Goal: Information Seeking & Learning: Learn about a topic

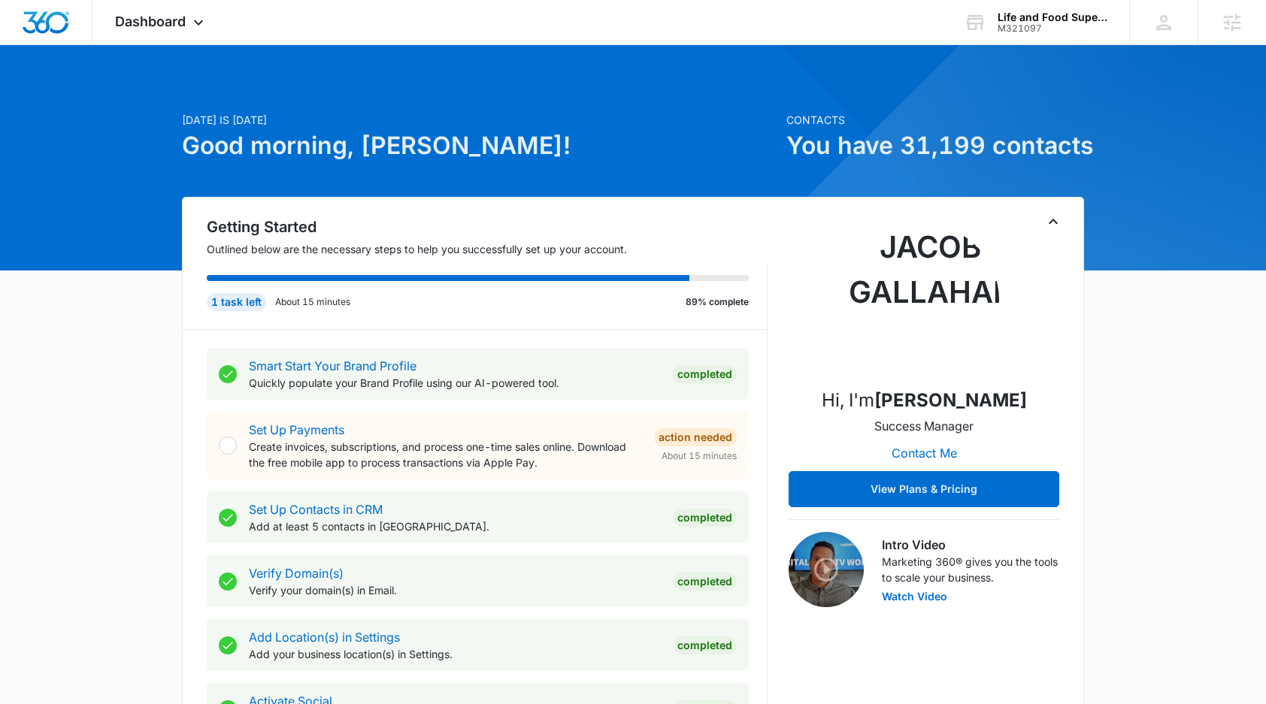
click at [1056, 227] on icon "Toggle Collapse" at bounding box center [1053, 222] width 18 height 18
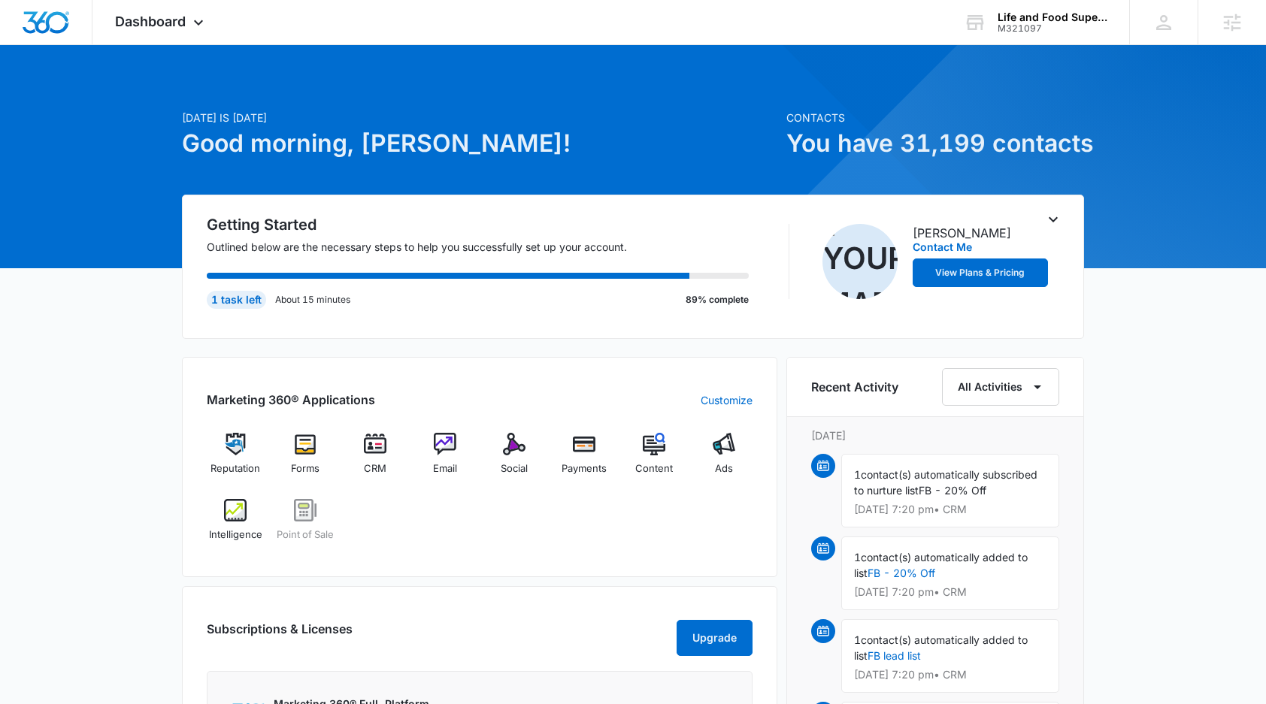
scroll to position [3, 0]
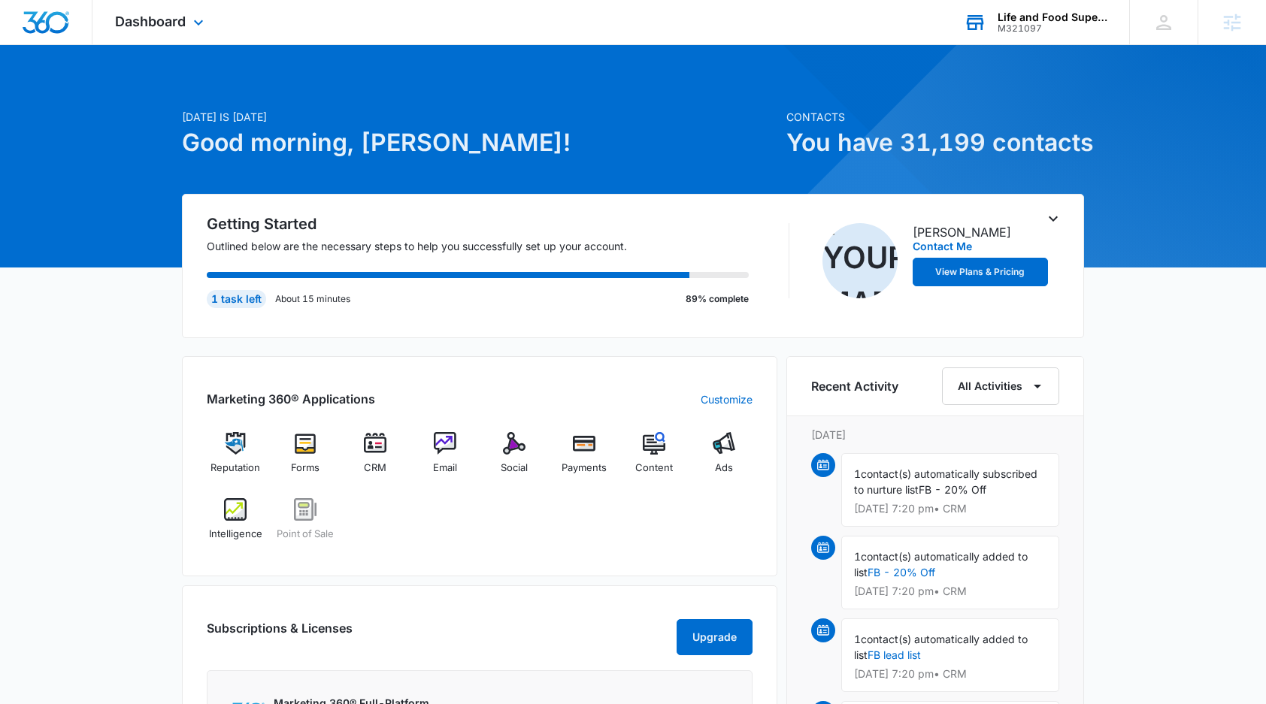
click at [1065, 26] on div "M321097" at bounding box center [1053, 28] width 110 height 11
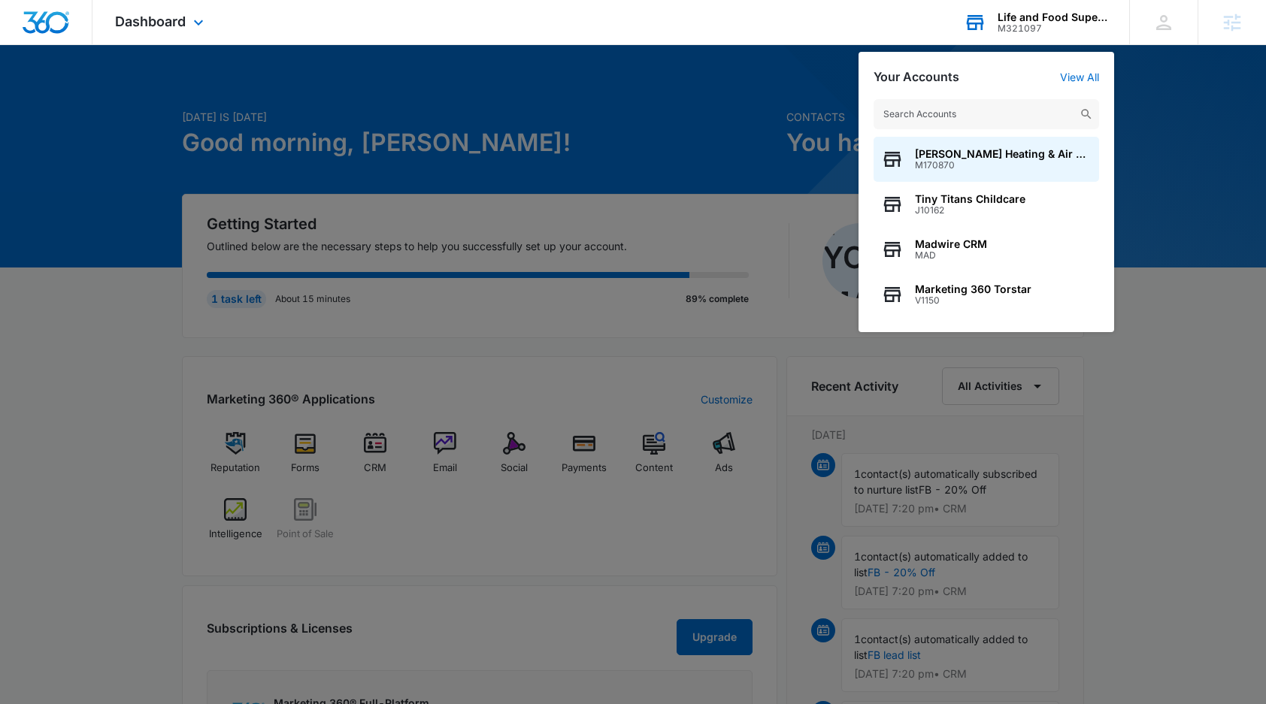
click at [992, 115] on input "text" at bounding box center [987, 114] width 226 height 30
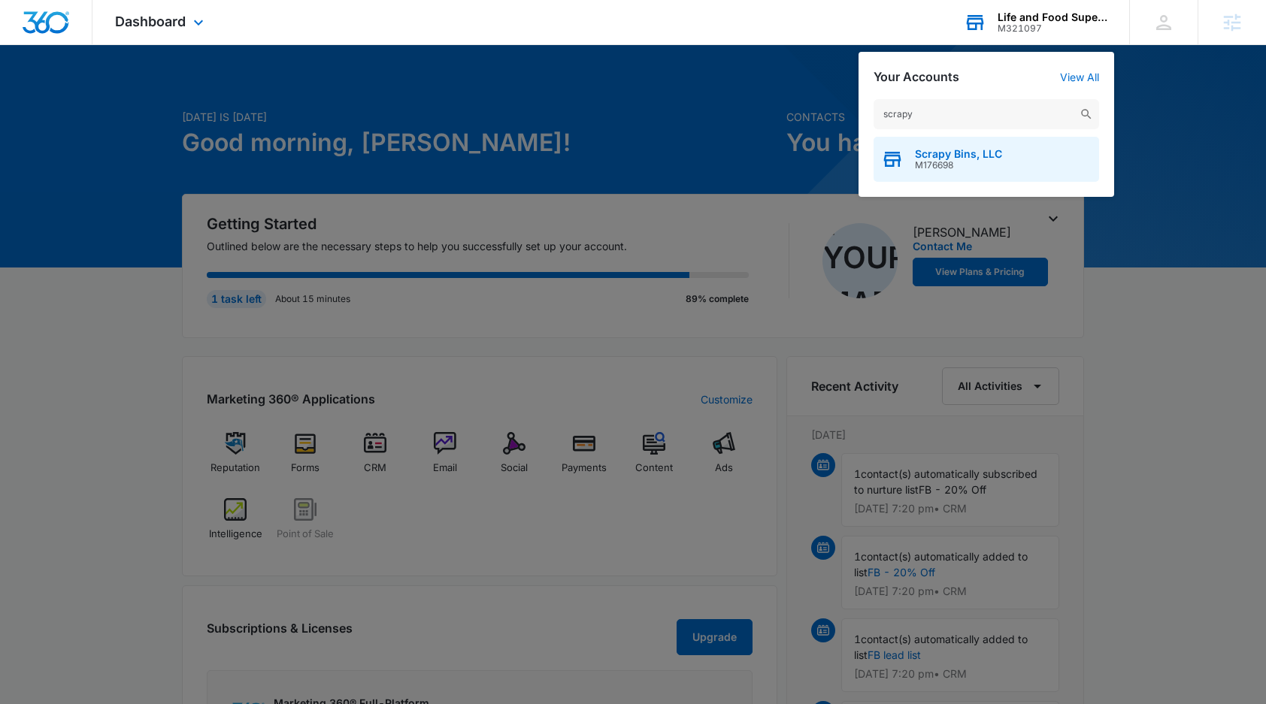
type input "scrapy"
click at [1002, 159] on div "Scrapy Bins, LLC M176698" at bounding box center [987, 159] width 226 height 45
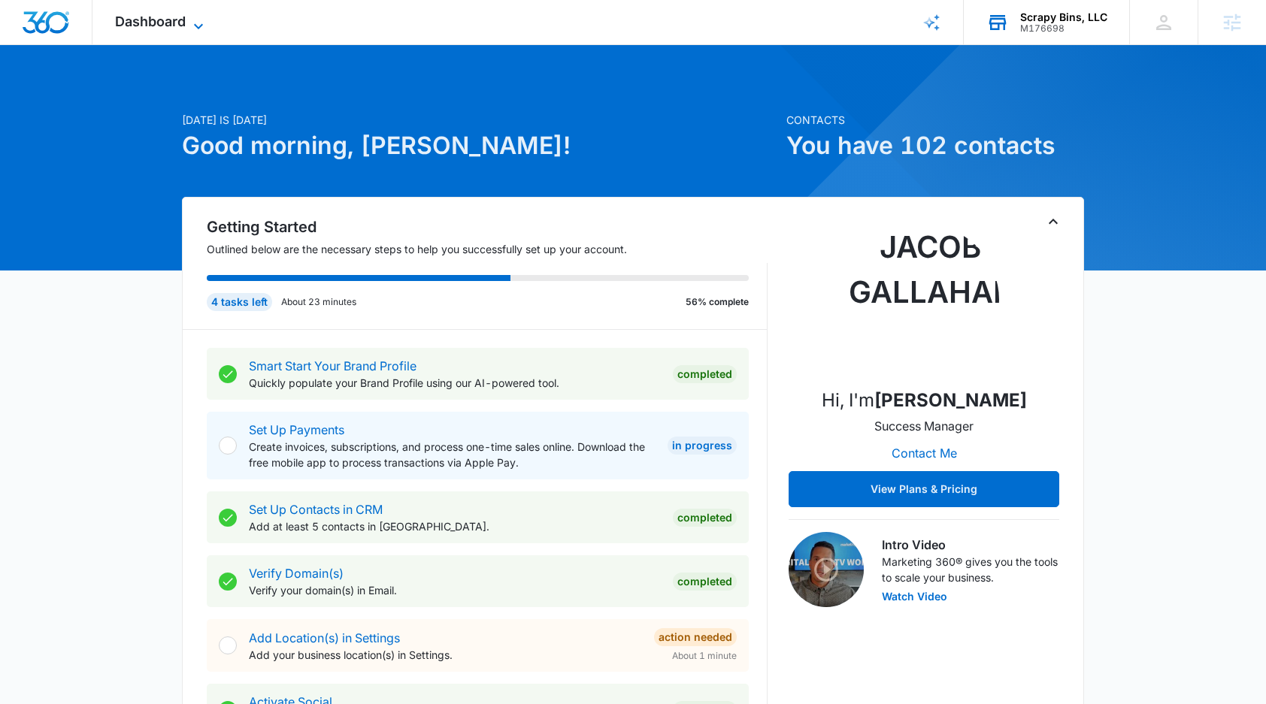
click at [175, 28] on span "Dashboard" at bounding box center [150, 22] width 71 height 16
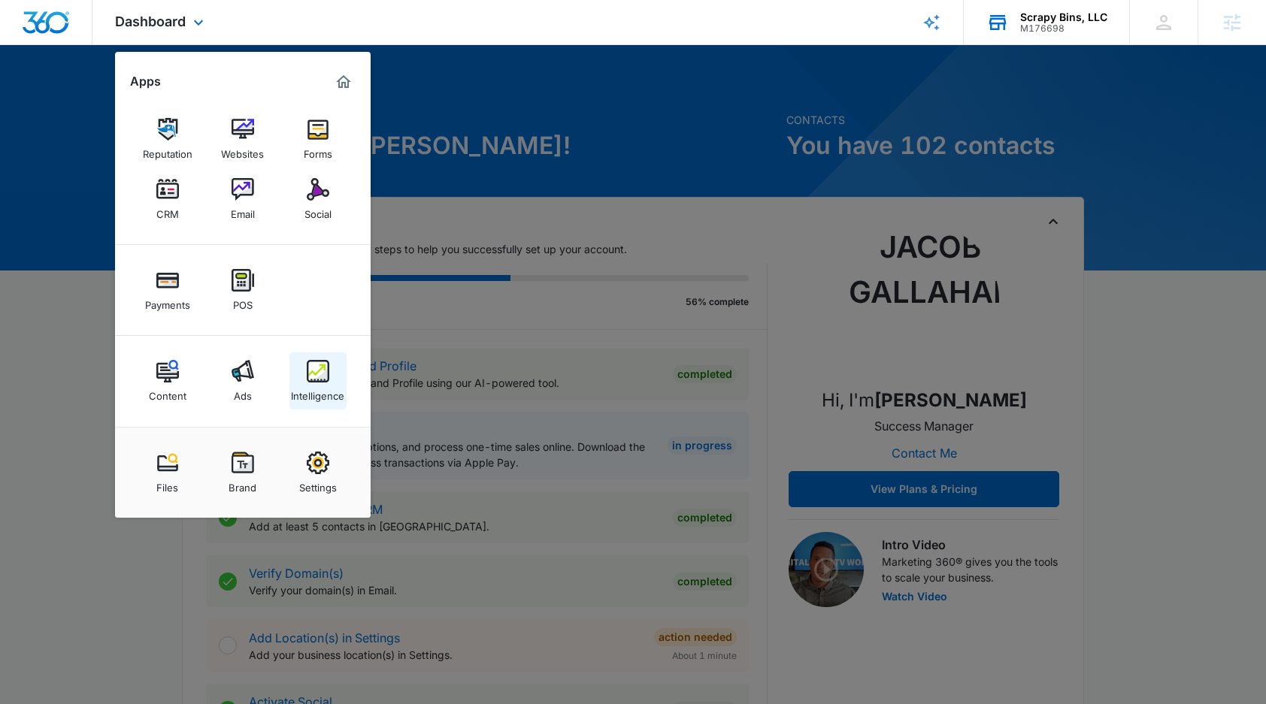
click at [323, 381] on img at bounding box center [318, 371] width 23 height 23
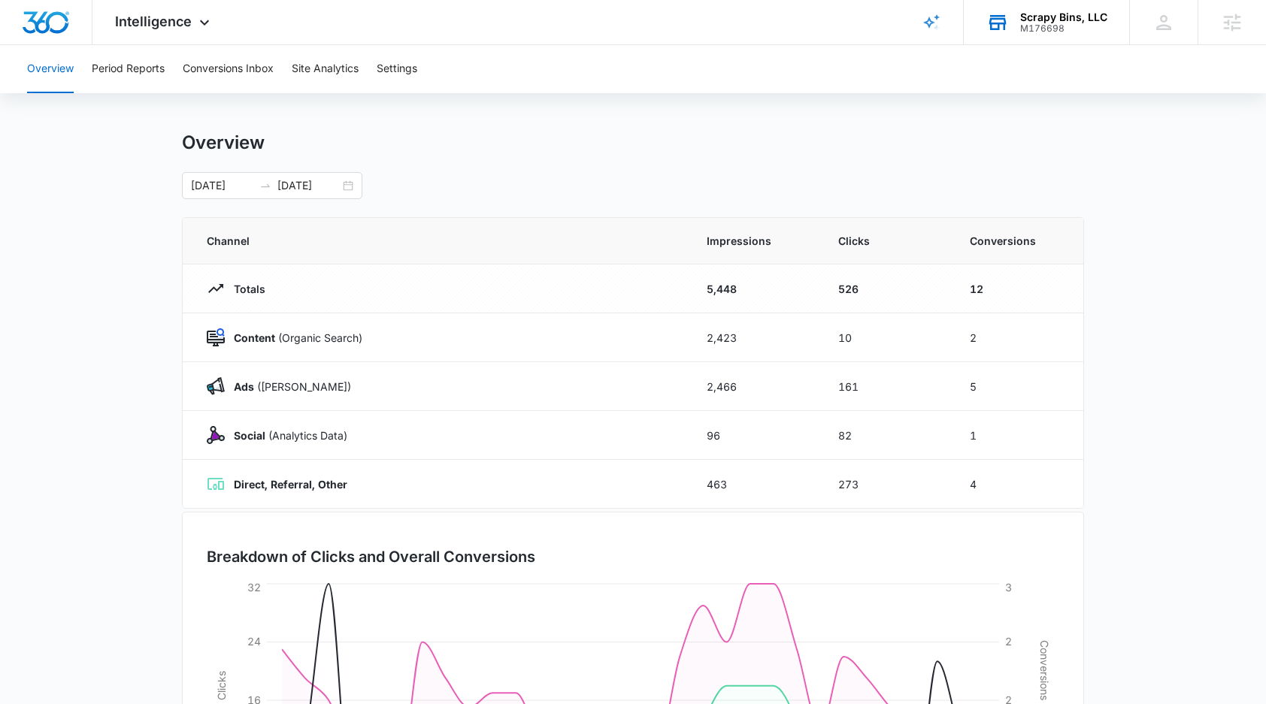
scroll to position [12, 0]
click at [256, 181] on div at bounding box center [265, 183] width 24 height 12
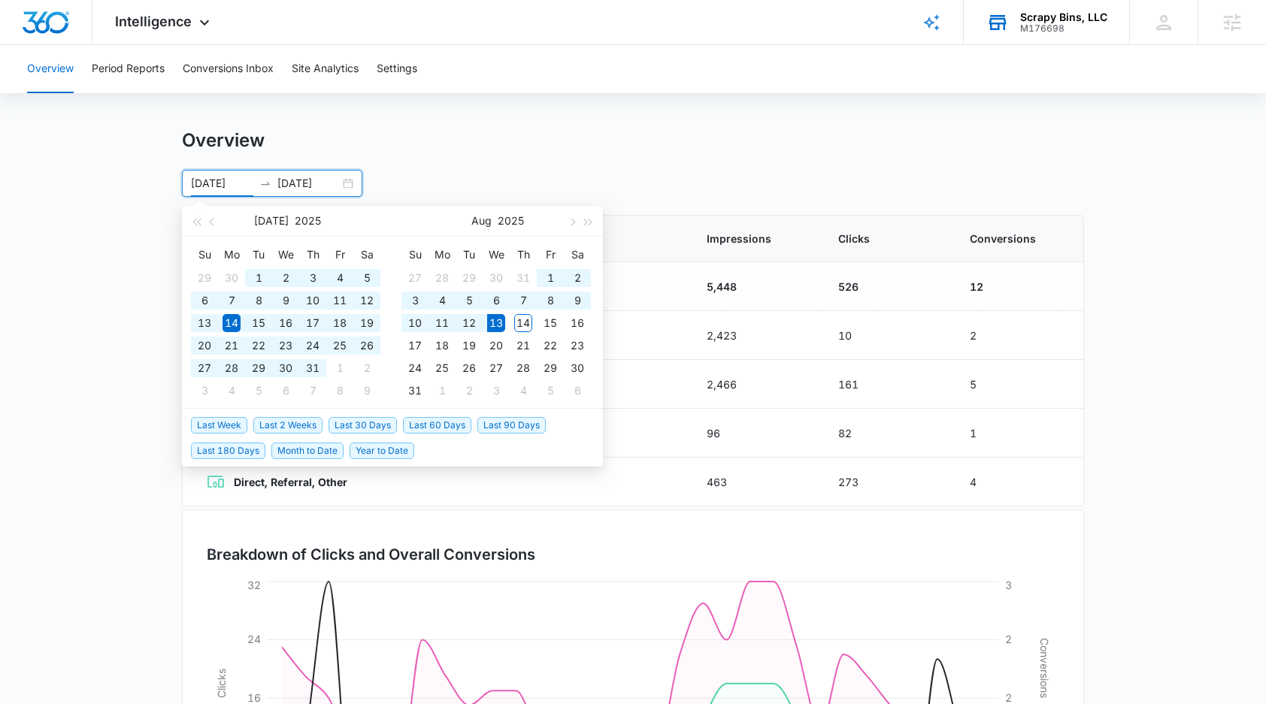
click at [236, 452] on span "Last 180 Days" at bounding box center [228, 451] width 74 height 17
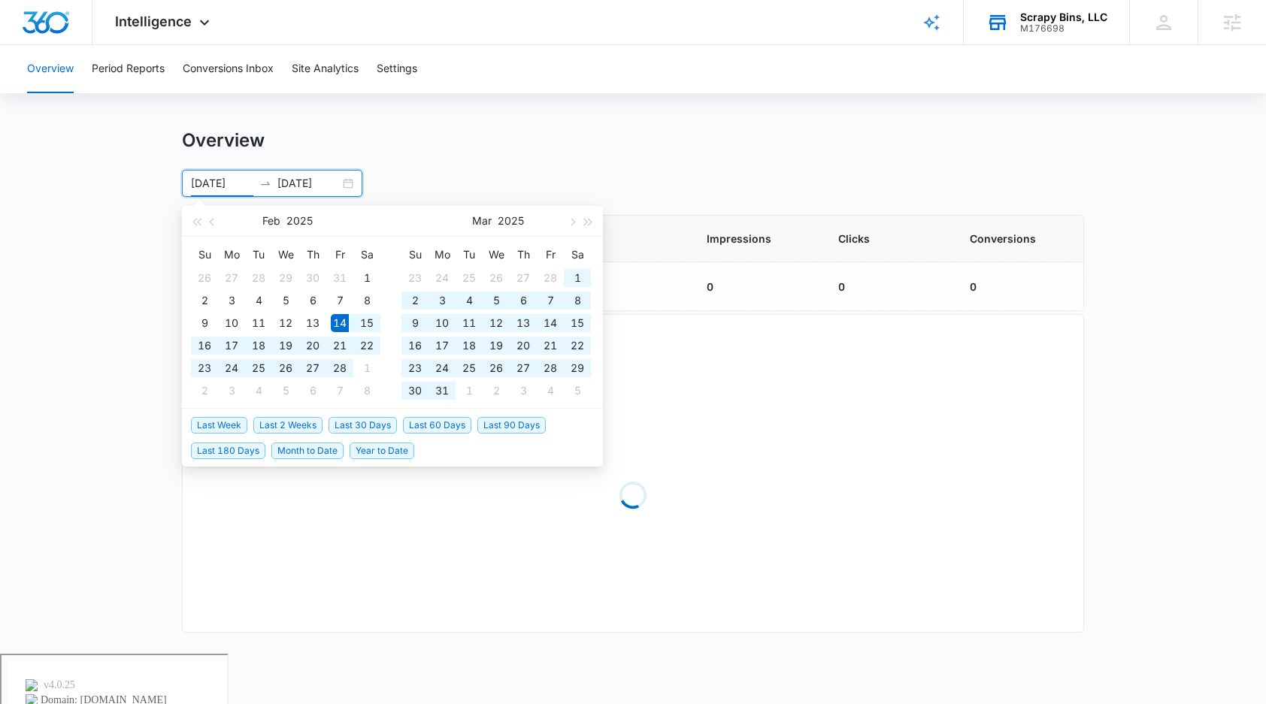
type input "[DATE]"
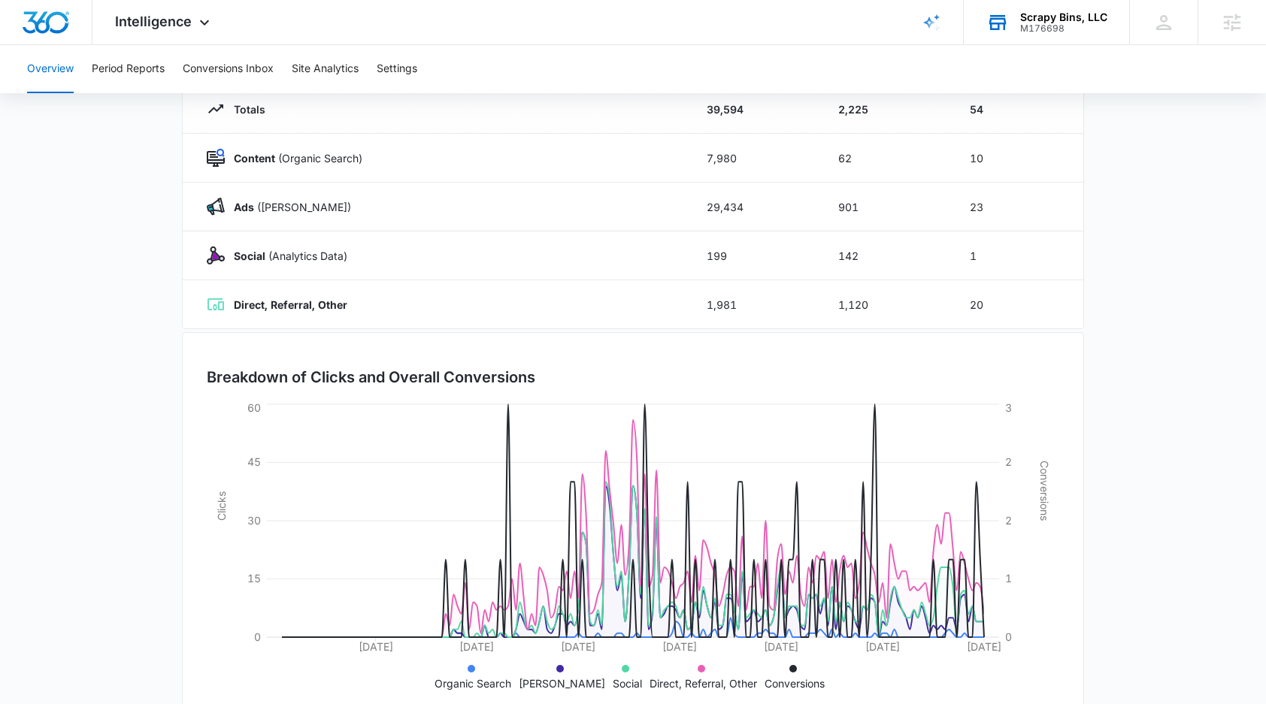
scroll to position [0, 0]
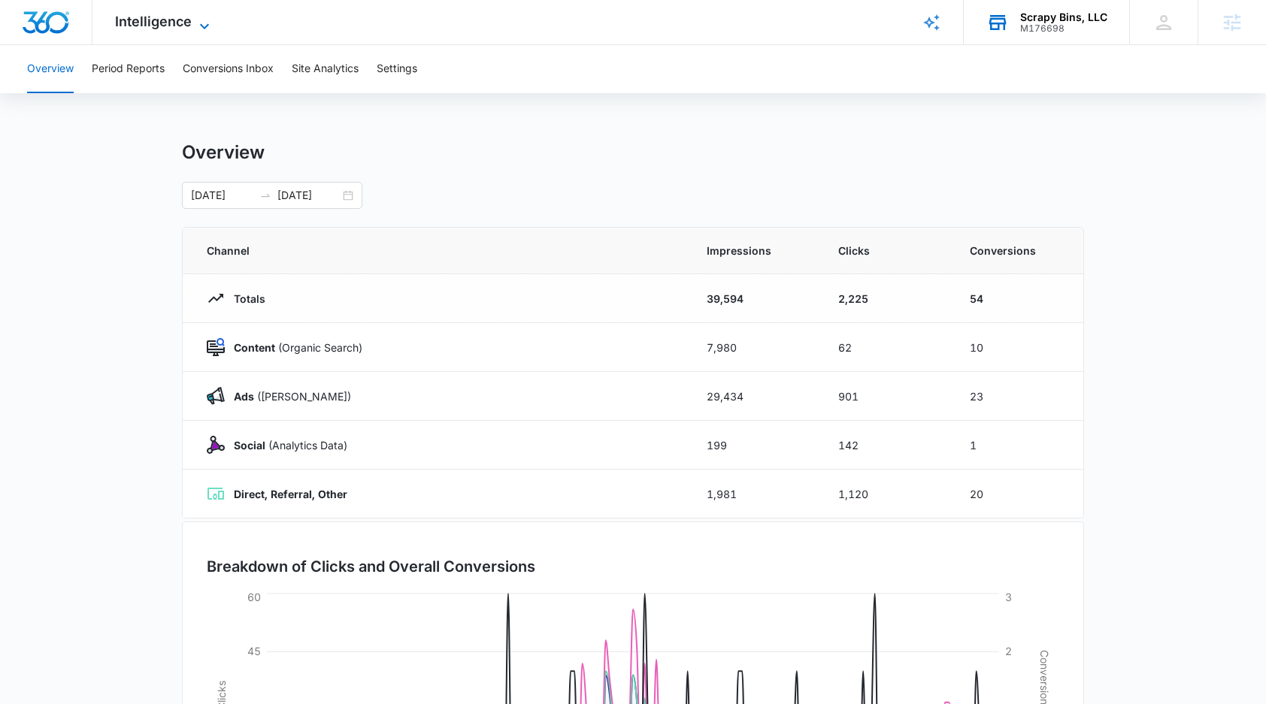
click at [189, 24] on span "Intelligence" at bounding box center [153, 22] width 77 height 16
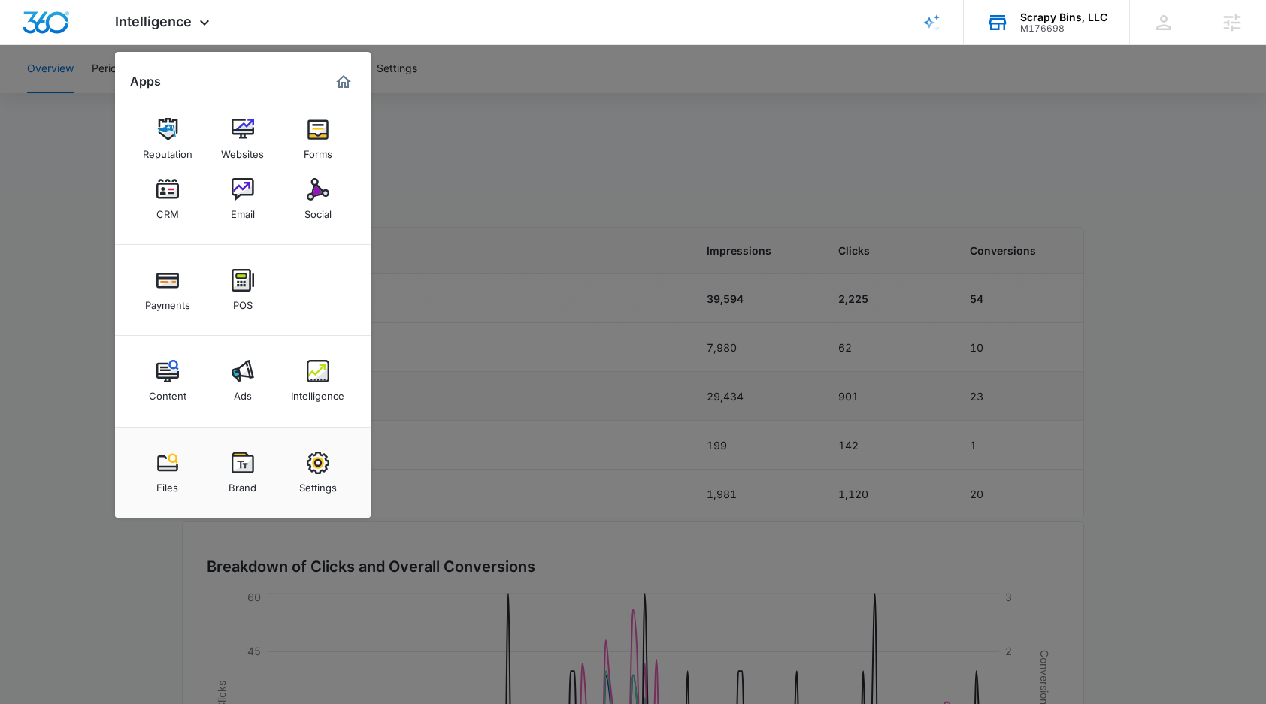
click at [253, 384] on link "Ads" at bounding box center [242, 381] width 57 height 57
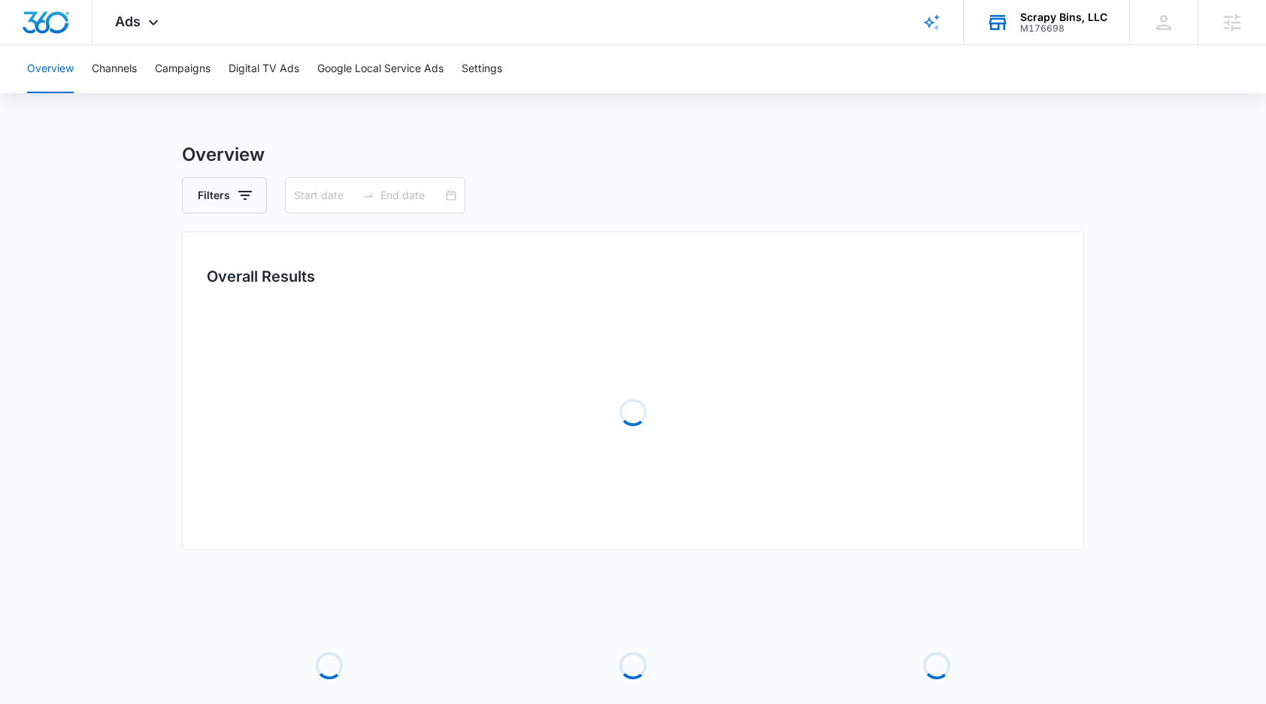
type input "[DATE]"
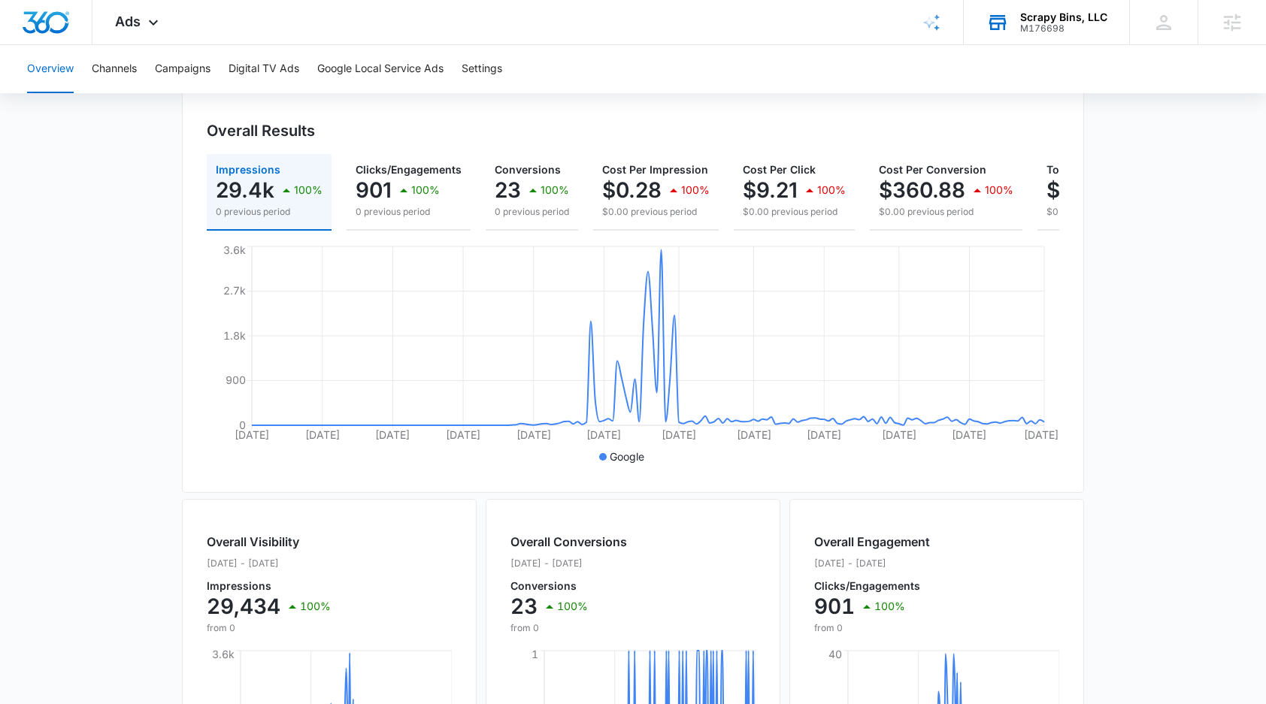
scroll to position [134, 0]
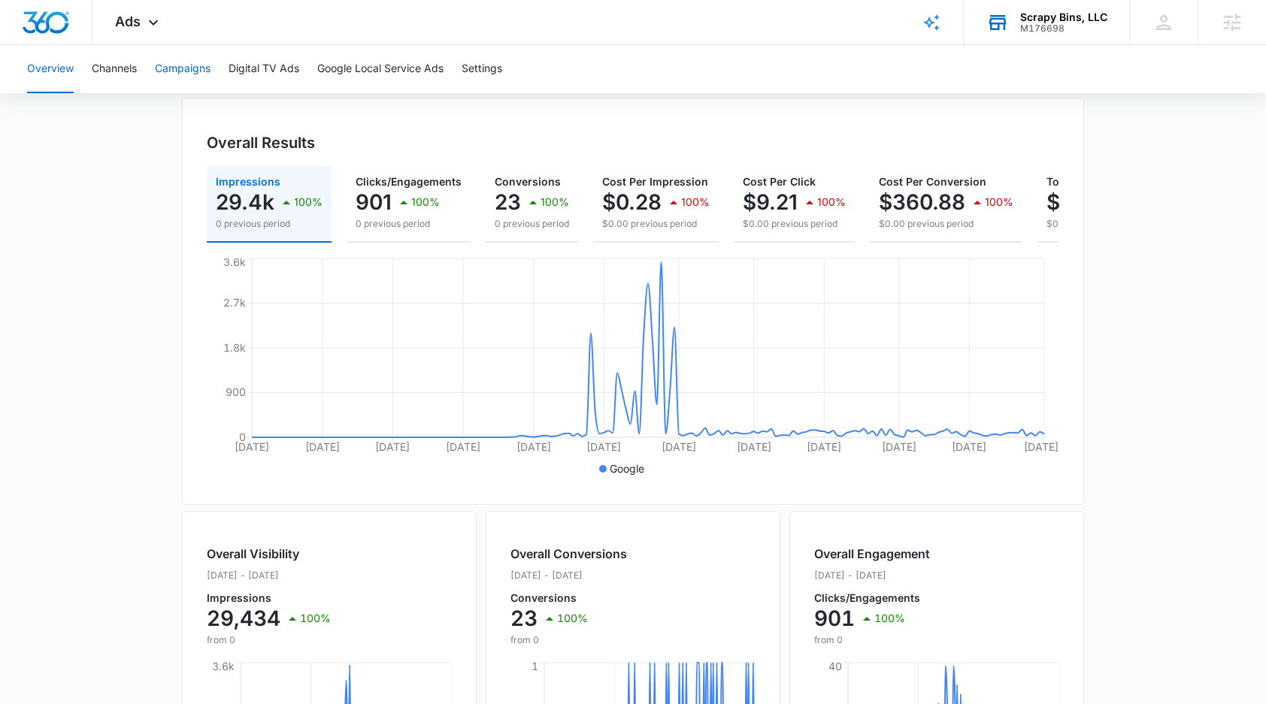
click at [196, 71] on button "Campaigns" at bounding box center [183, 69] width 56 height 48
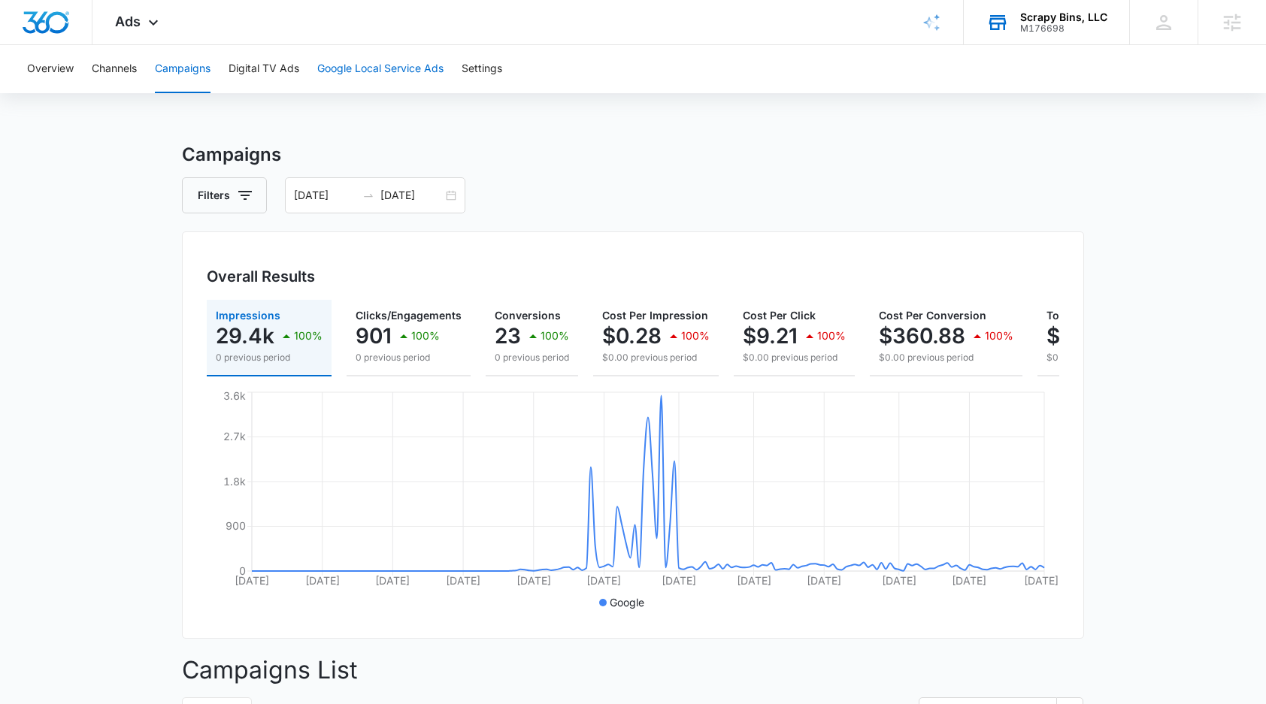
click at [387, 70] on button "Google Local Service Ads" at bounding box center [380, 69] width 126 height 48
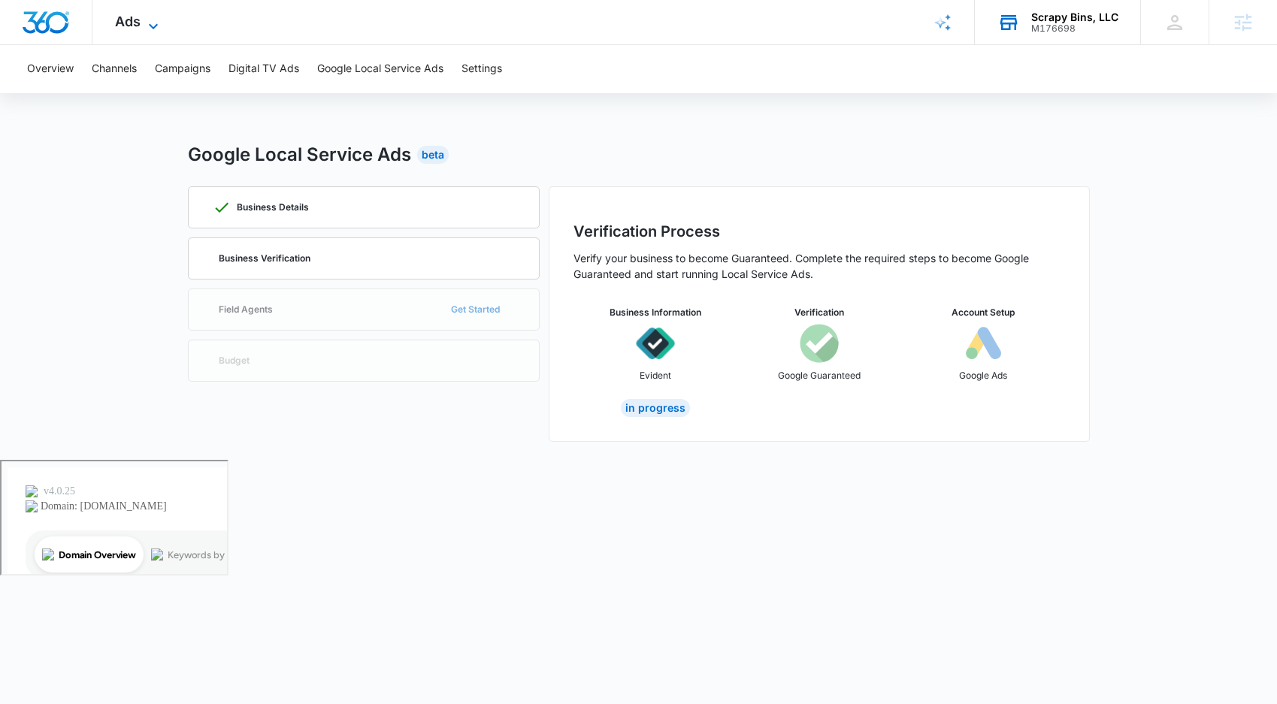
click at [145, 28] on icon at bounding box center [153, 26] width 18 height 18
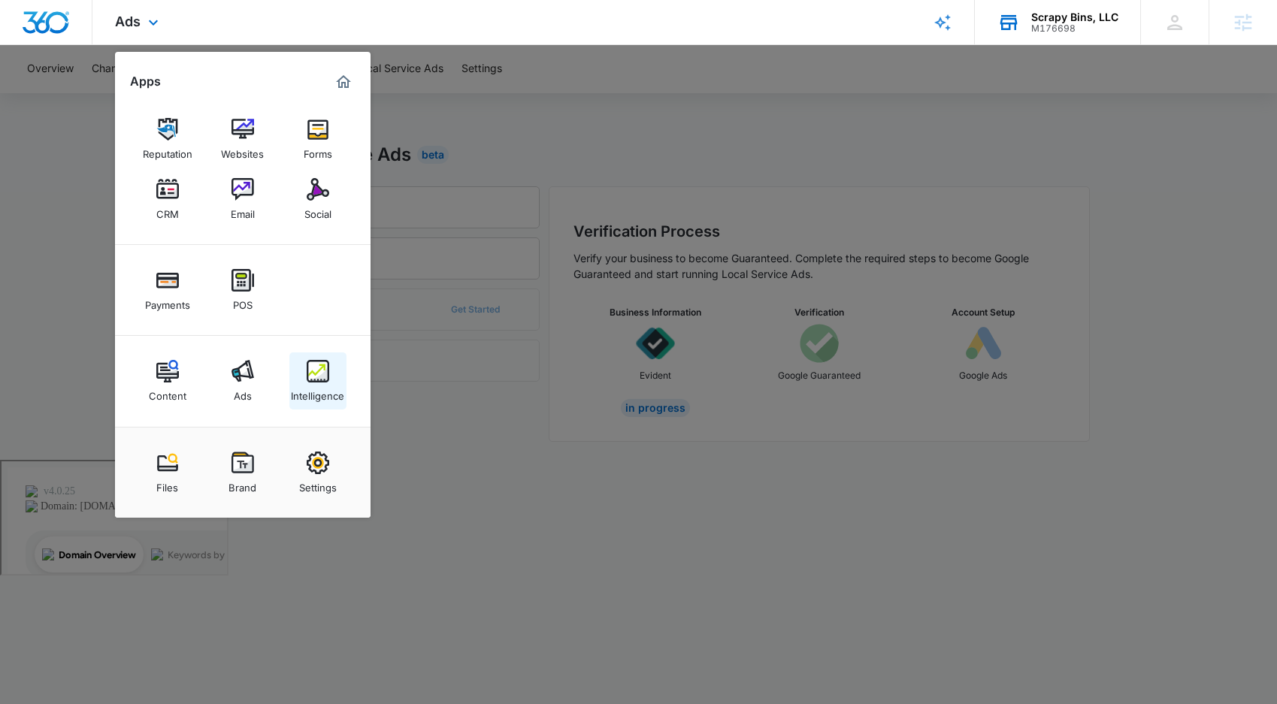
click at [326, 373] on img at bounding box center [318, 371] width 23 height 23
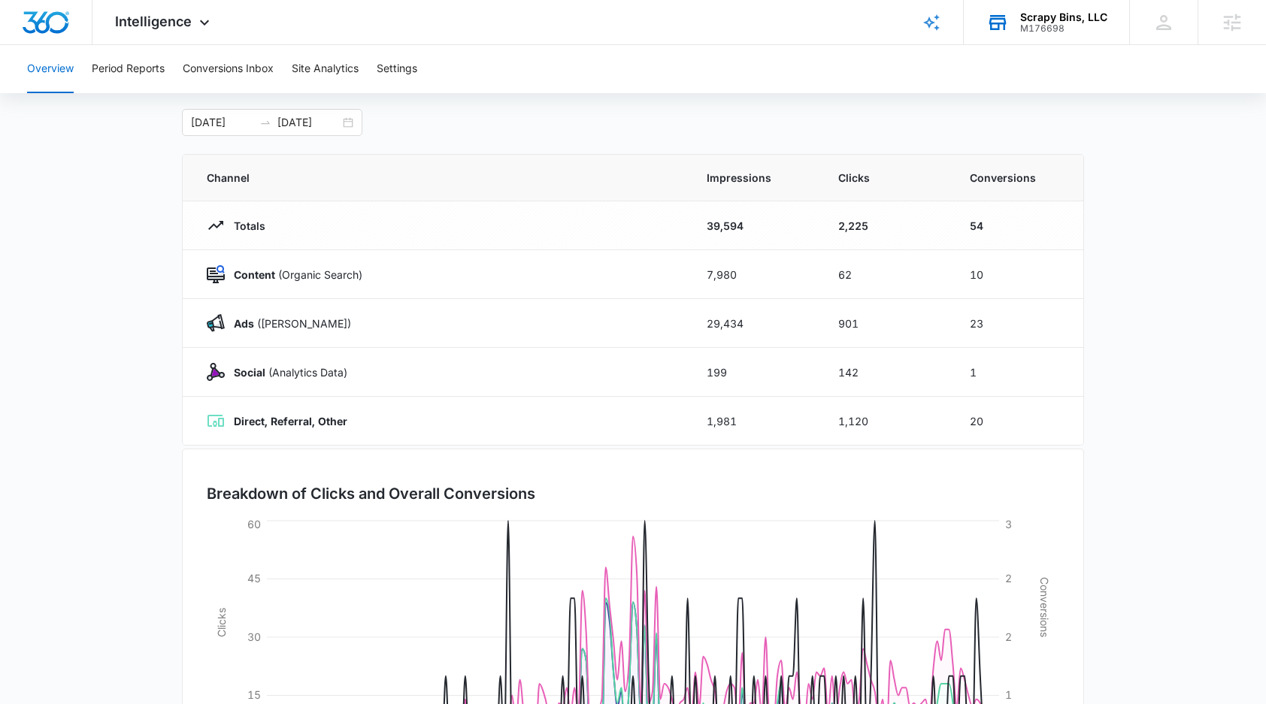
scroll to position [74, 0]
click at [169, 17] on span "Intelligence" at bounding box center [153, 22] width 77 height 16
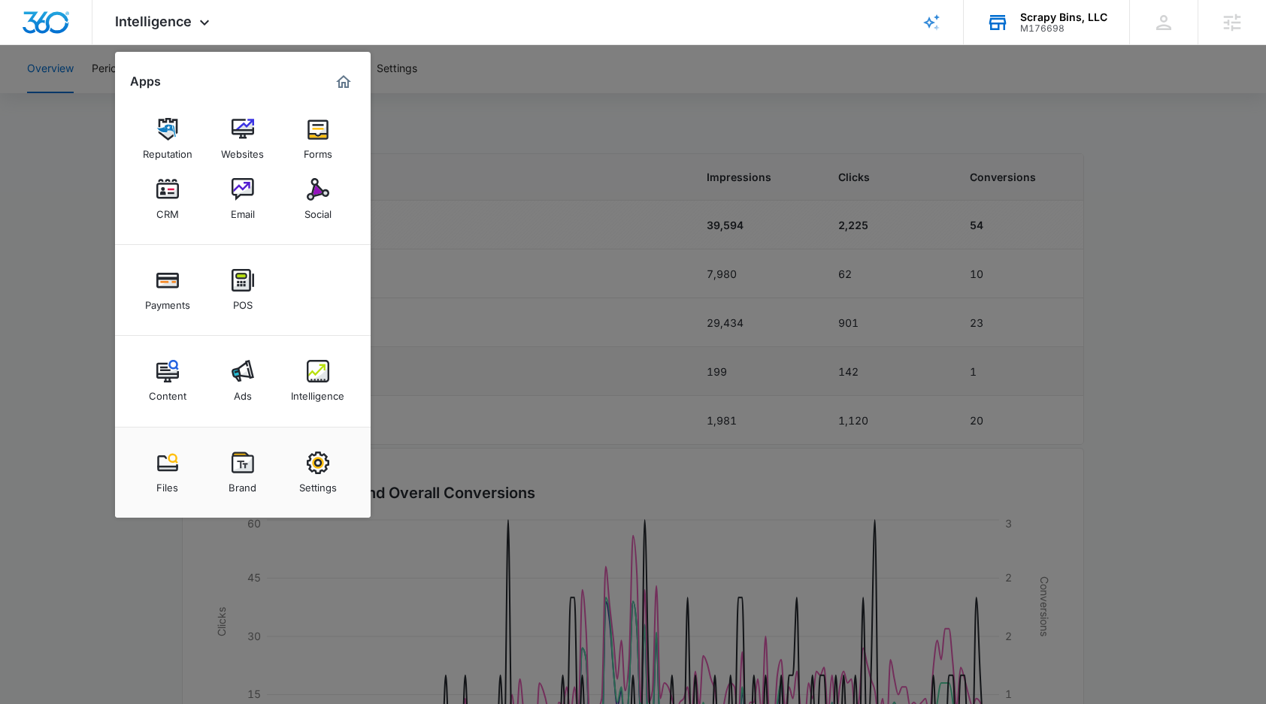
click at [241, 394] on div "Ads" at bounding box center [243, 393] width 18 height 20
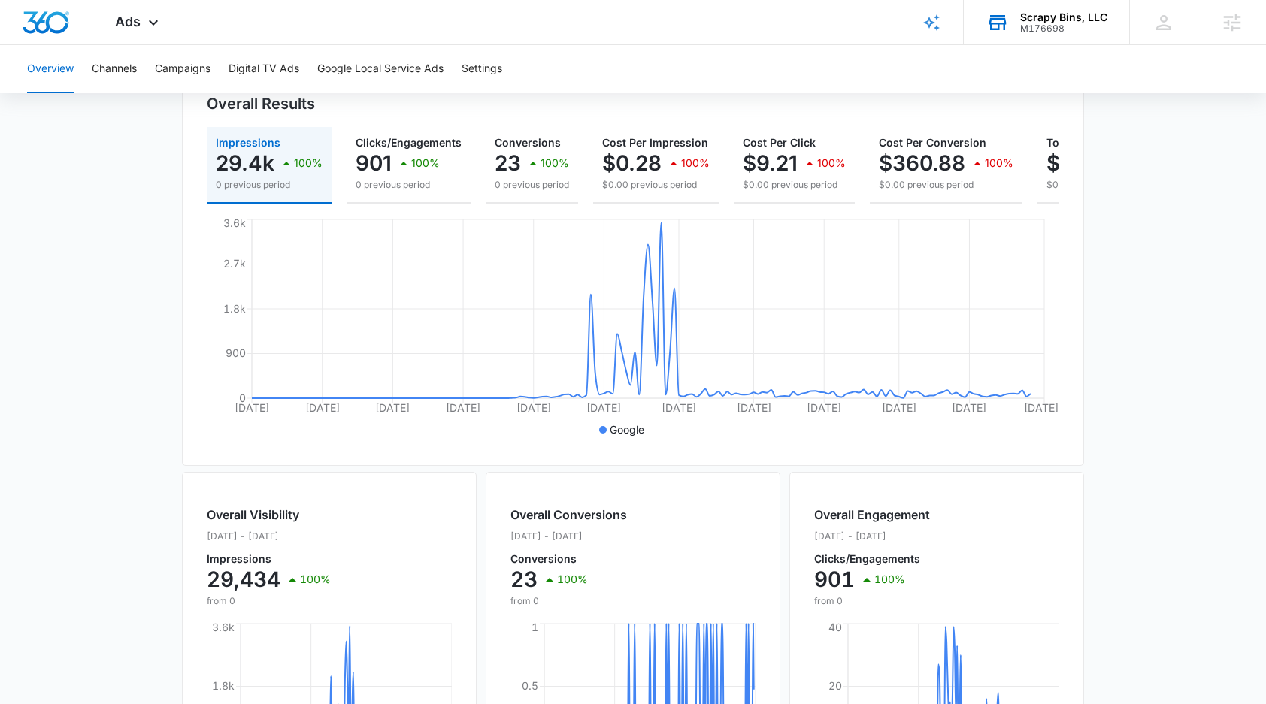
scroll to position [528, 0]
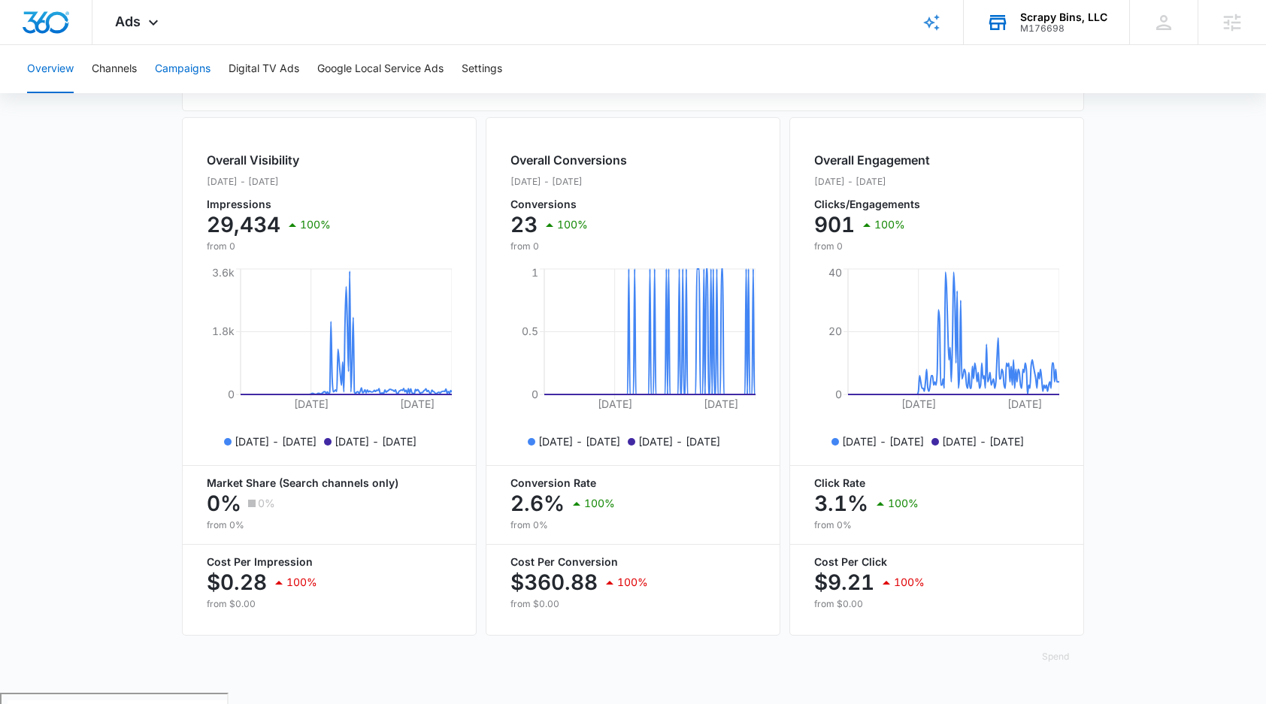
click at [198, 67] on button "Campaigns" at bounding box center [183, 69] width 56 height 48
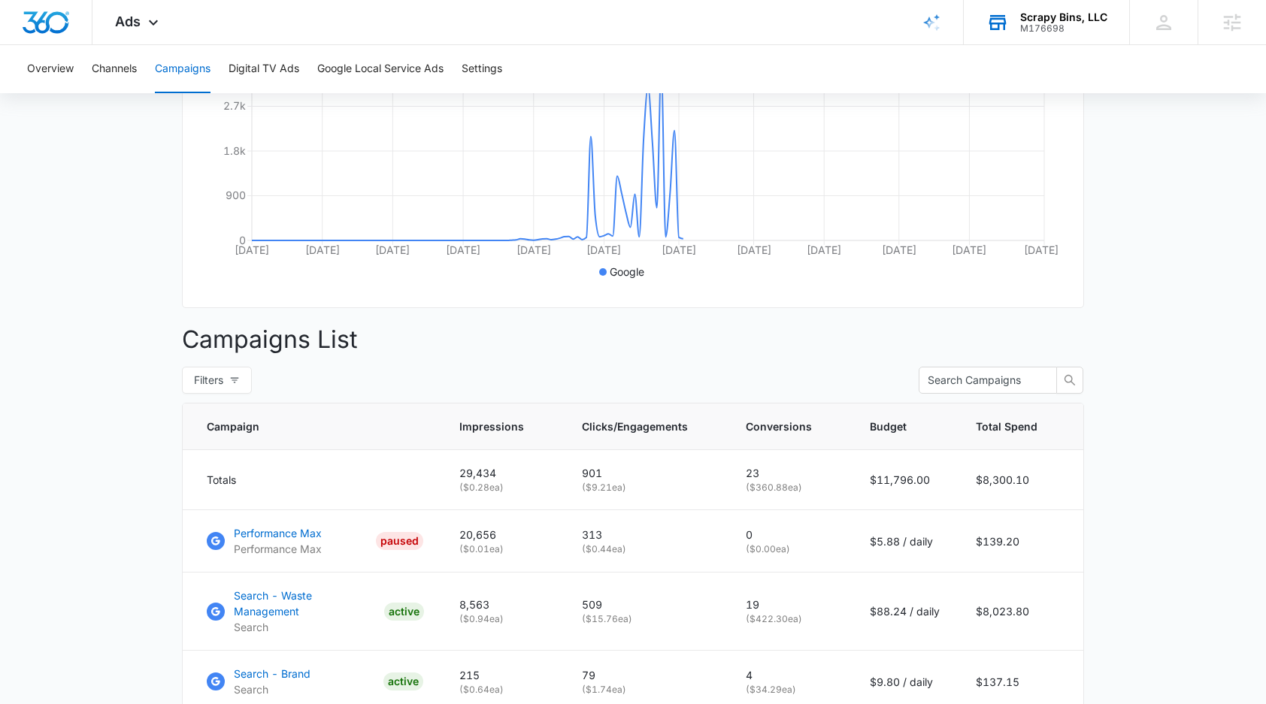
scroll to position [441, 0]
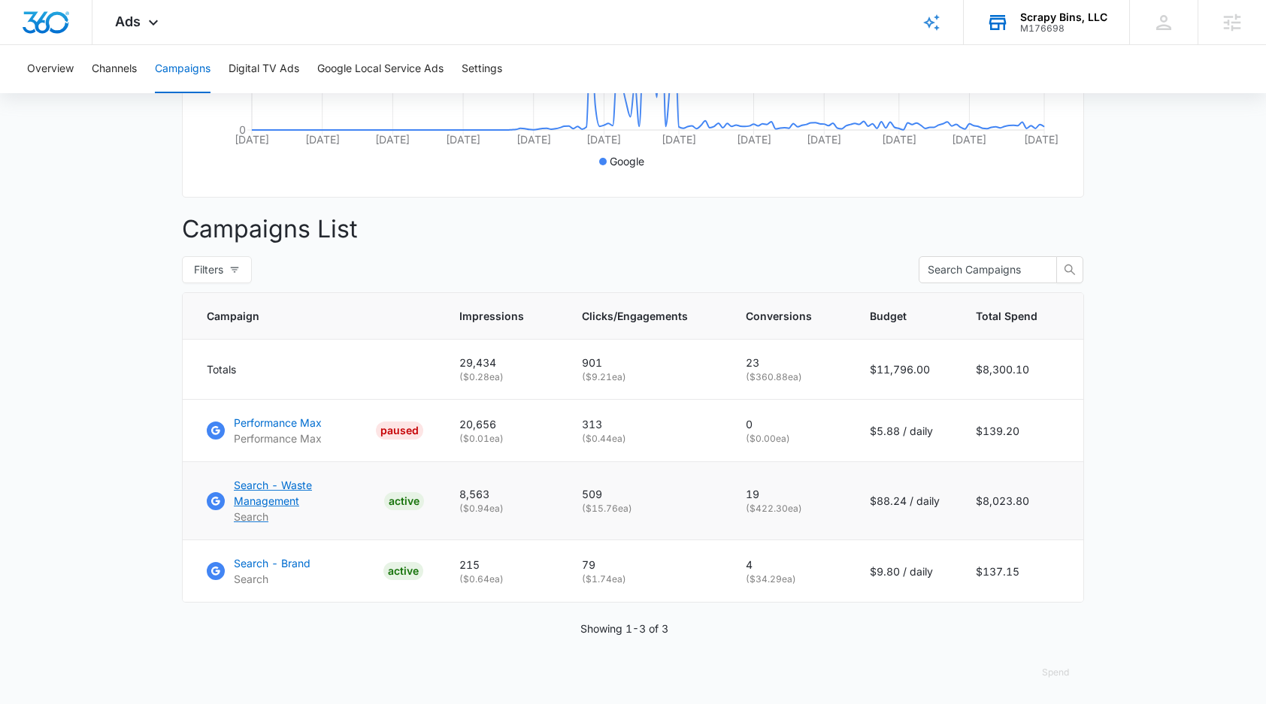
click at [300, 498] on p "Search - Waste Management" at bounding box center [306, 493] width 144 height 32
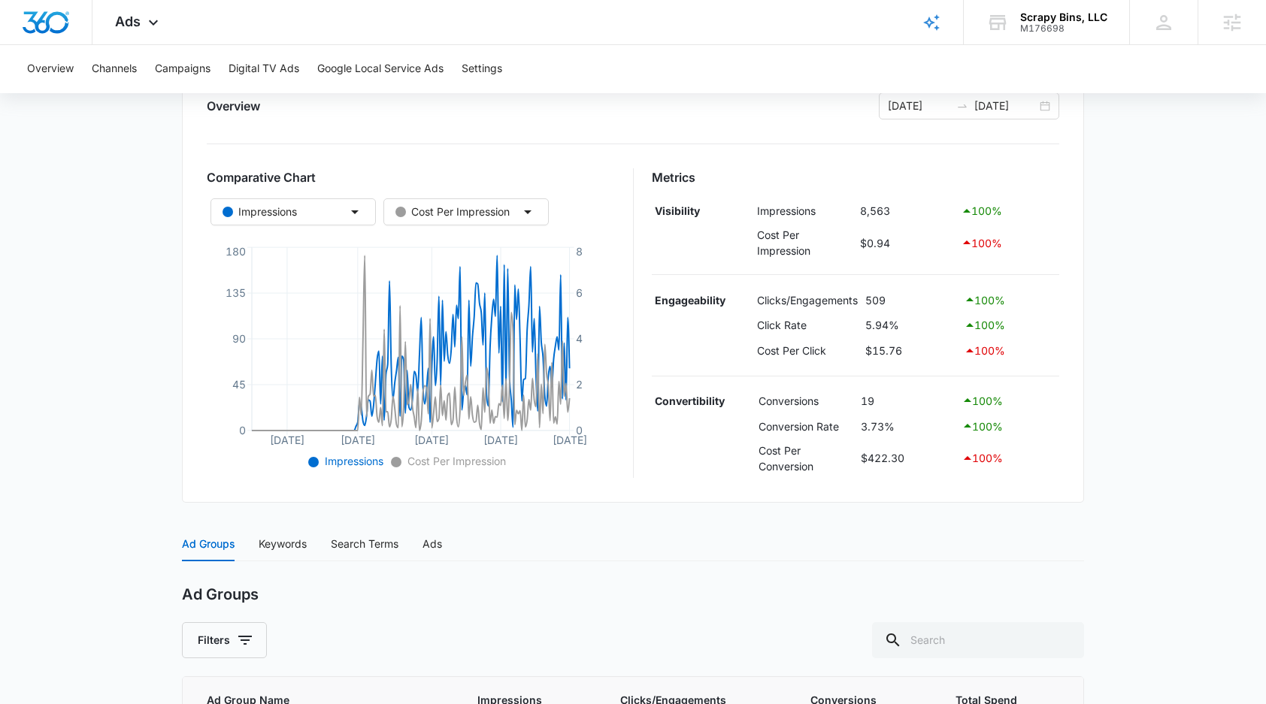
scroll to position [11, 0]
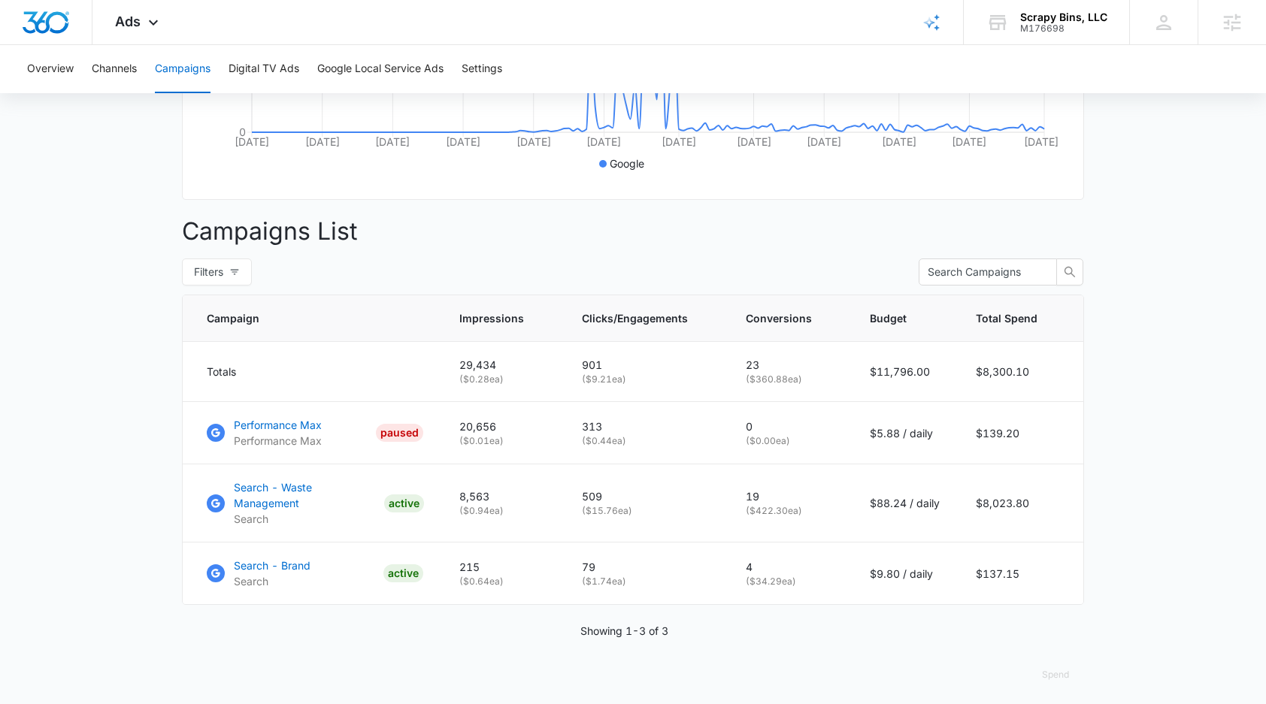
scroll to position [441, 0]
click at [47, 67] on button "Overview" at bounding box center [50, 69] width 47 height 48
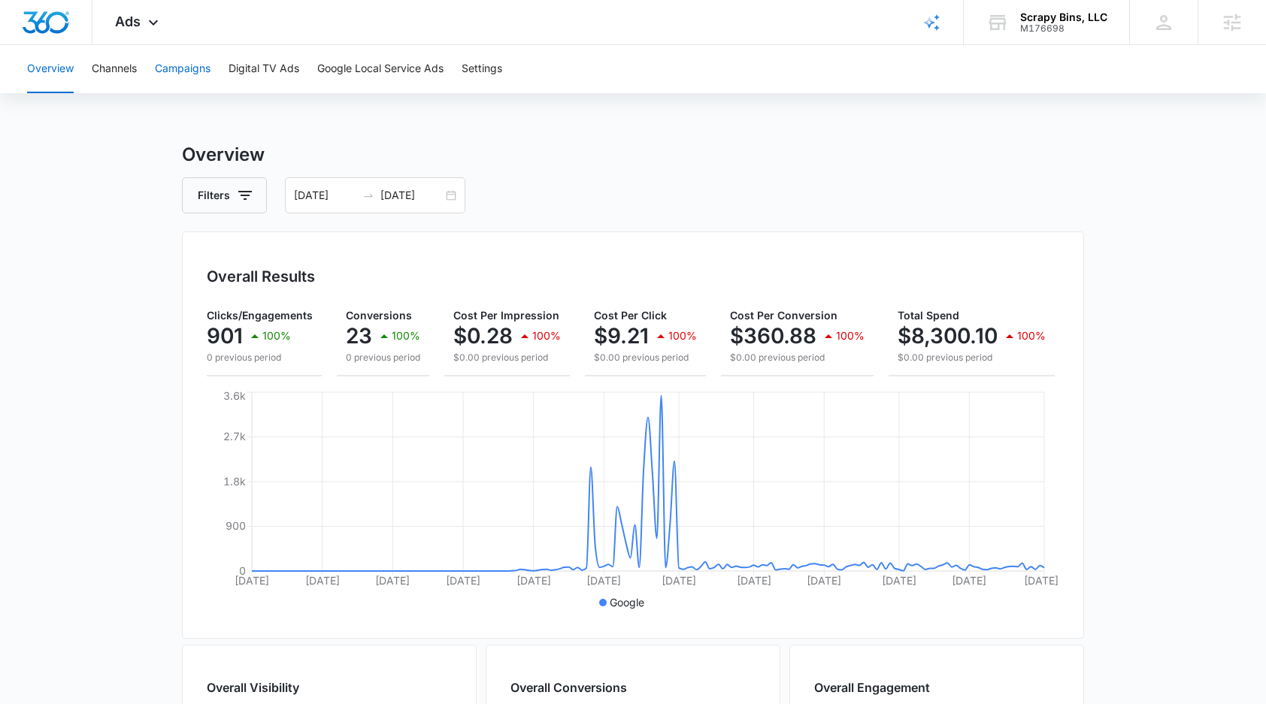
click at [188, 61] on button "Campaigns" at bounding box center [183, 69] width 56 height 48
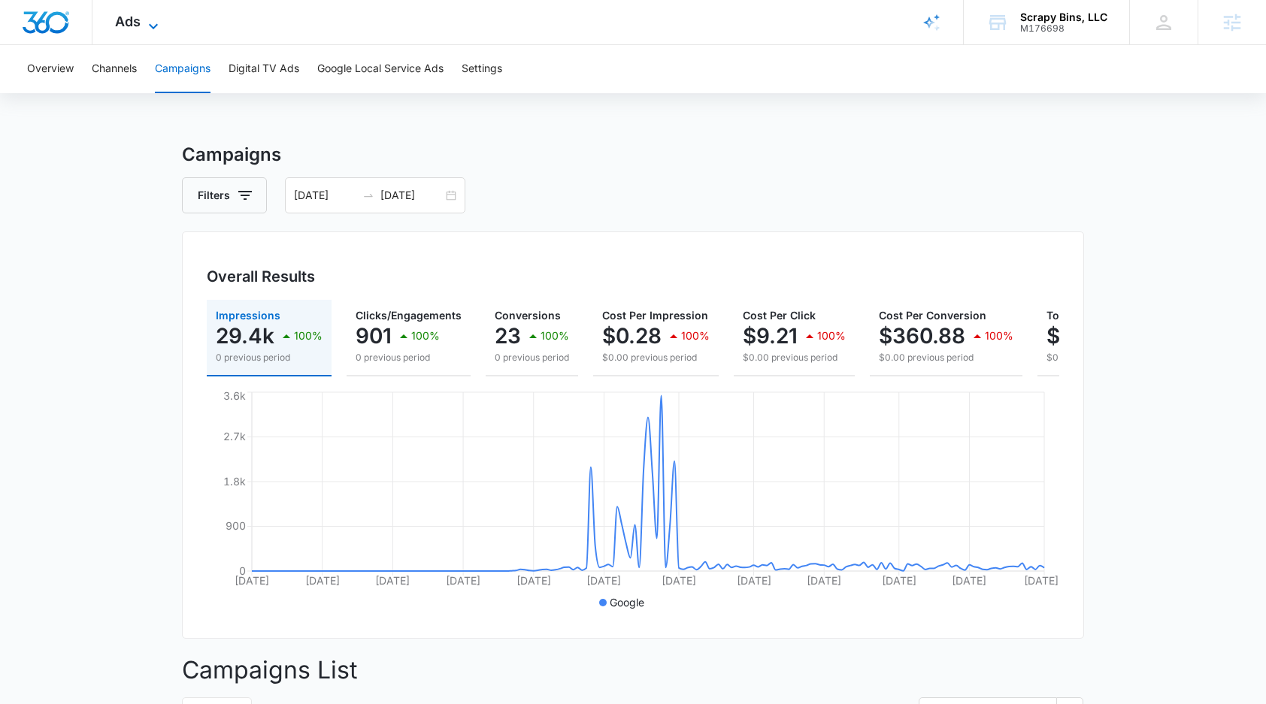
click at [156, 20] on icon at bounding box center [153, 26] width 18 height 18
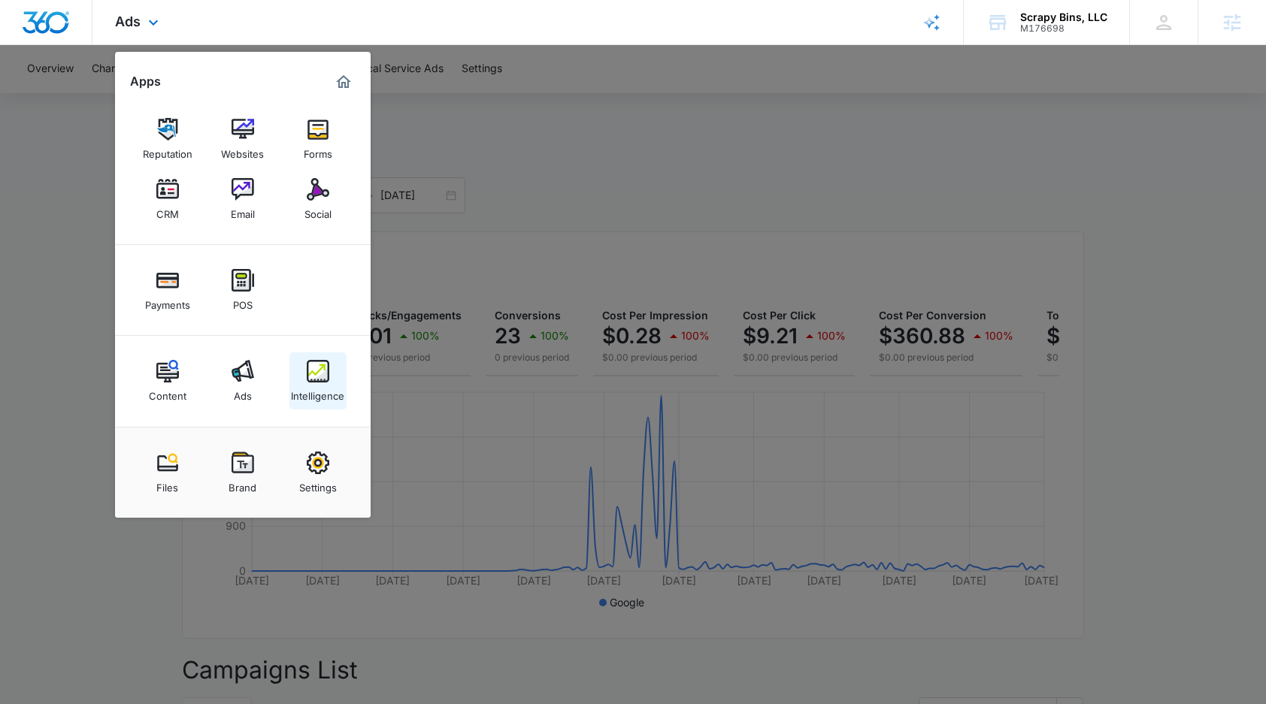
click at [312, 390] on div "Intelligence" at bounding box center [317, 393] width 53 height 20
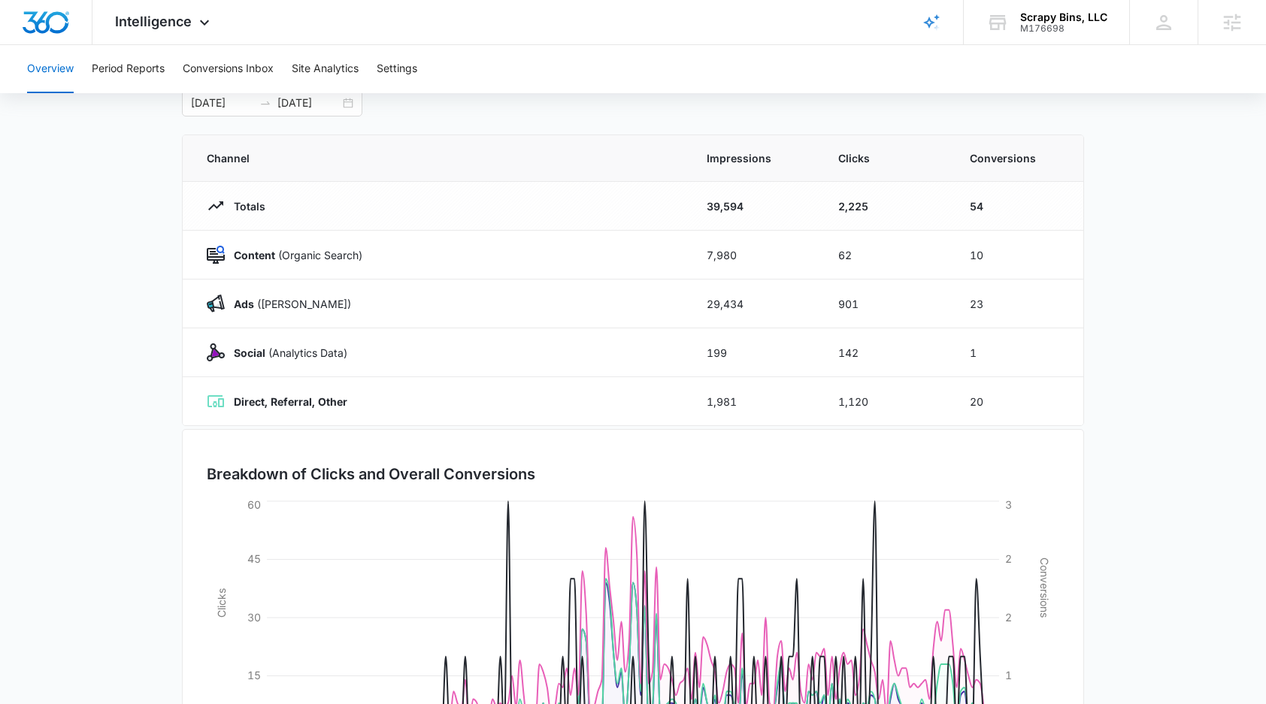
scroll to position [95, 0]
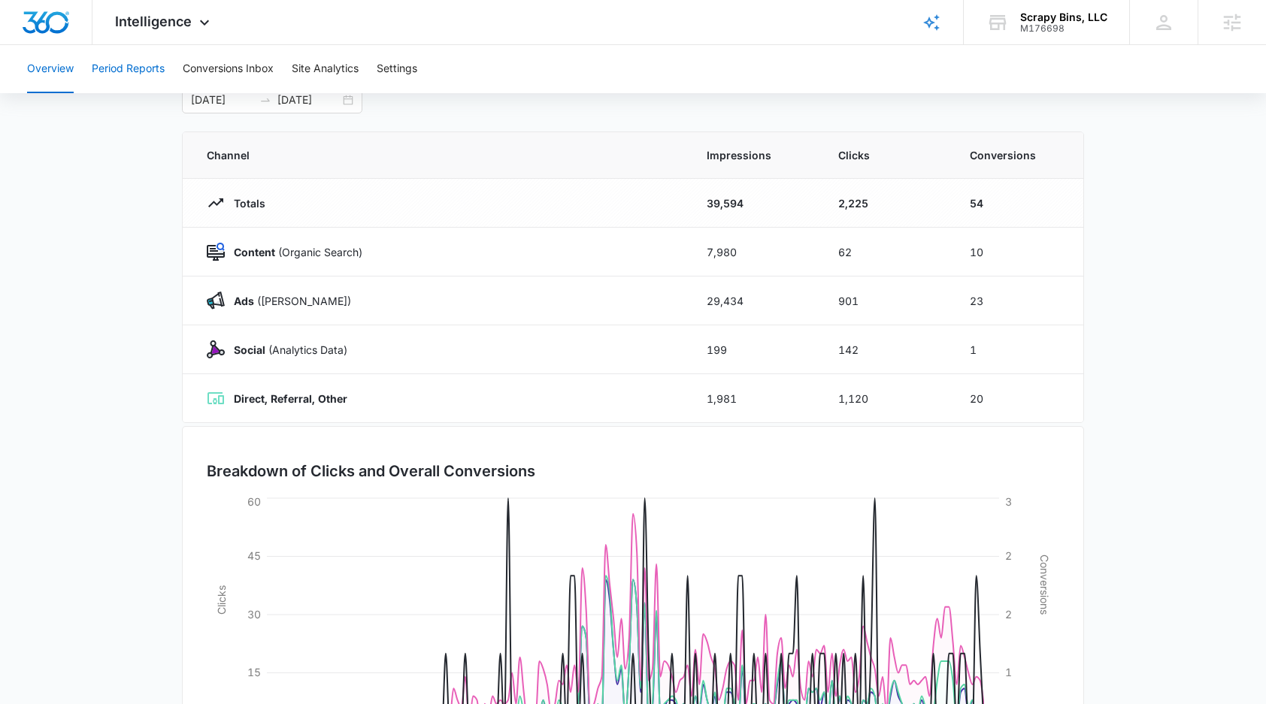
click at [137, 72] on button "Period Reports" at bounding box center [128, 69] width 73 height 48
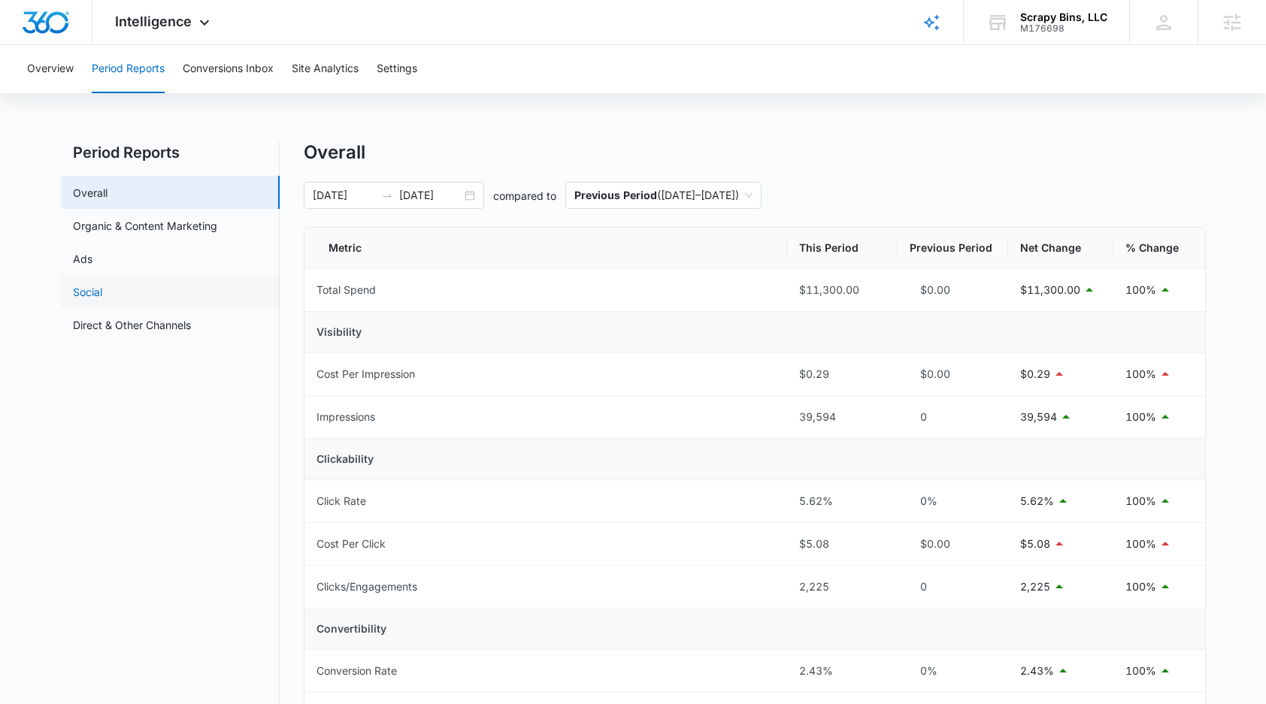
click at [95, 298] on link "Social" at bounding box center [87, 292] width 29 height 16
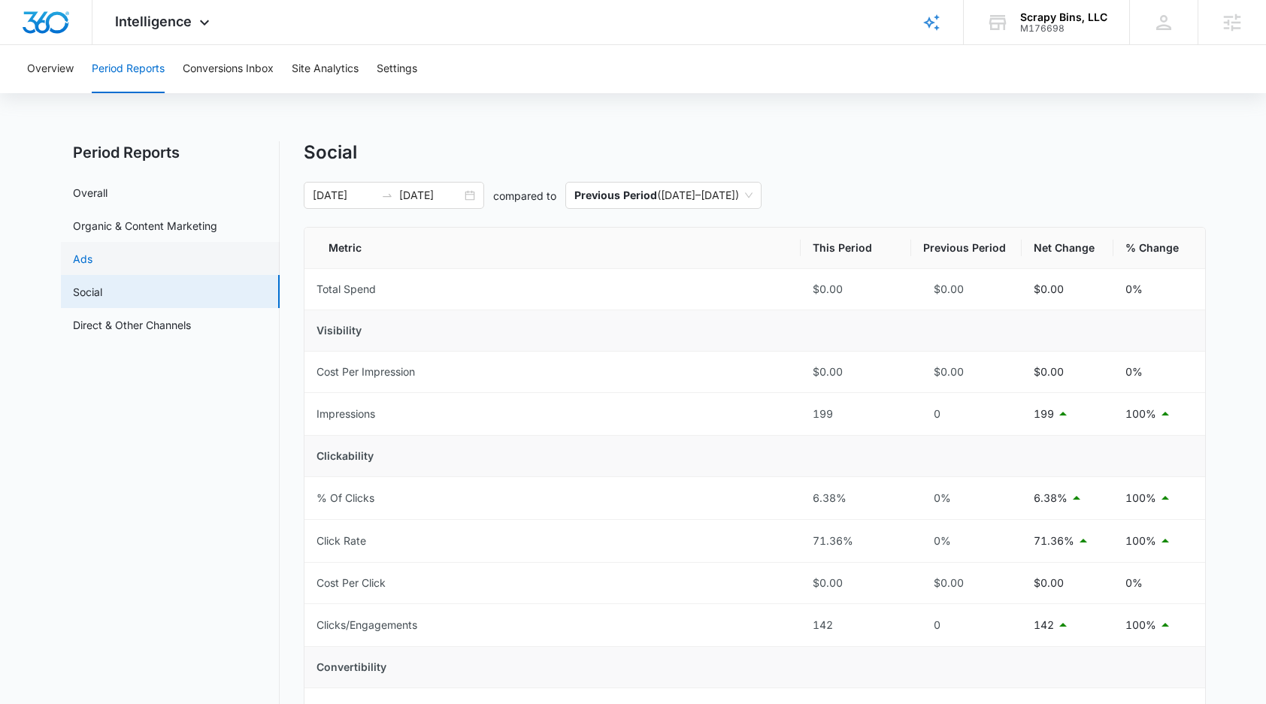
click at [92, 265] on link "Ads" at bounding box center [83, 259] width 20 height 16
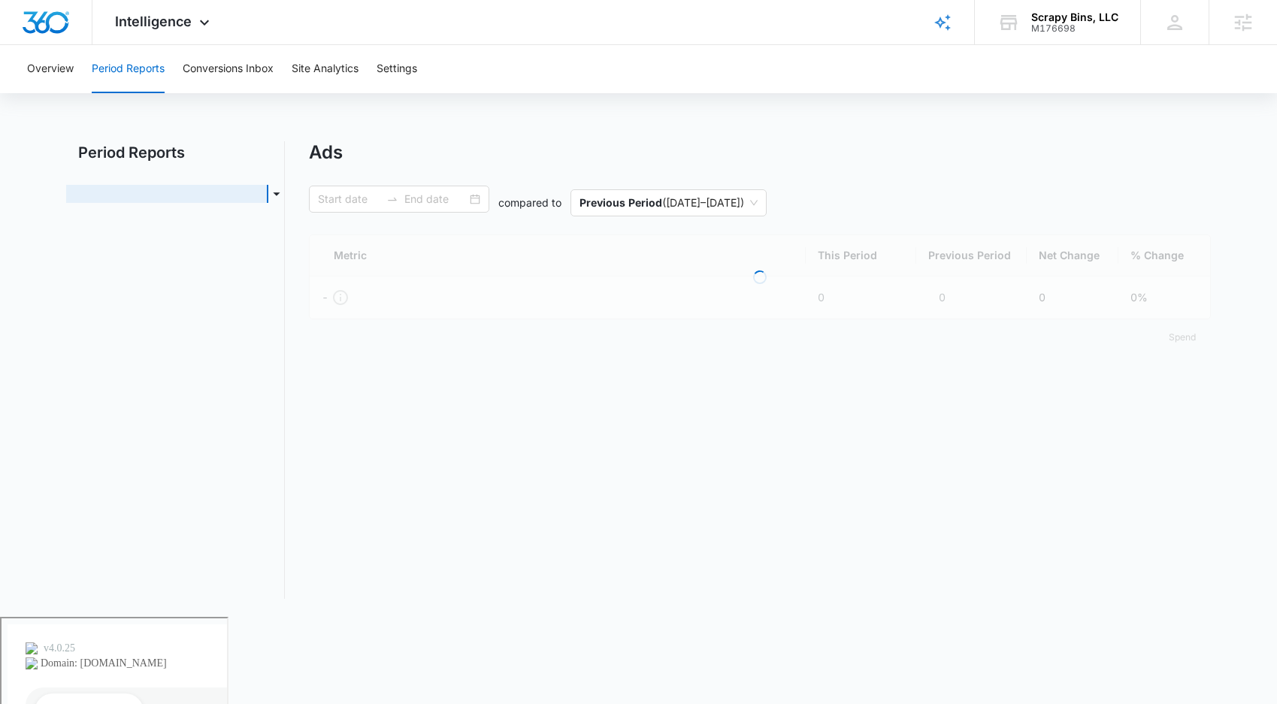
type input "[DATE]"
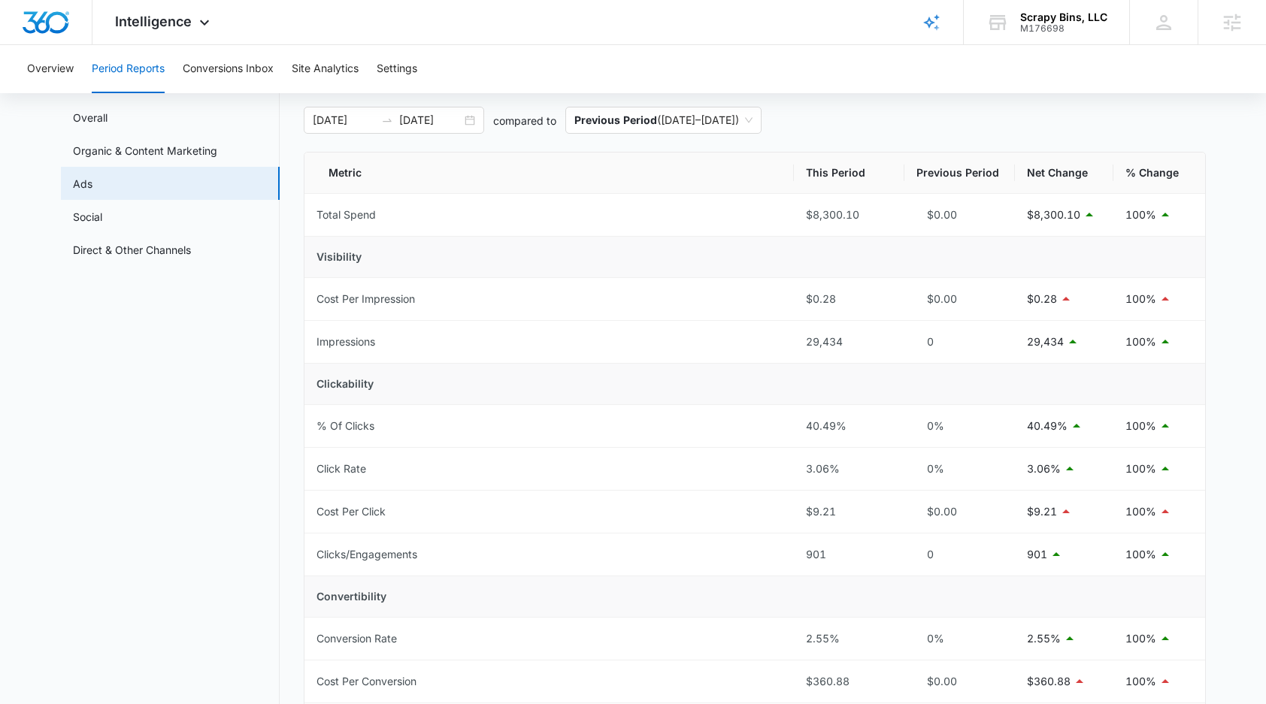
scroll to position [78, 0]
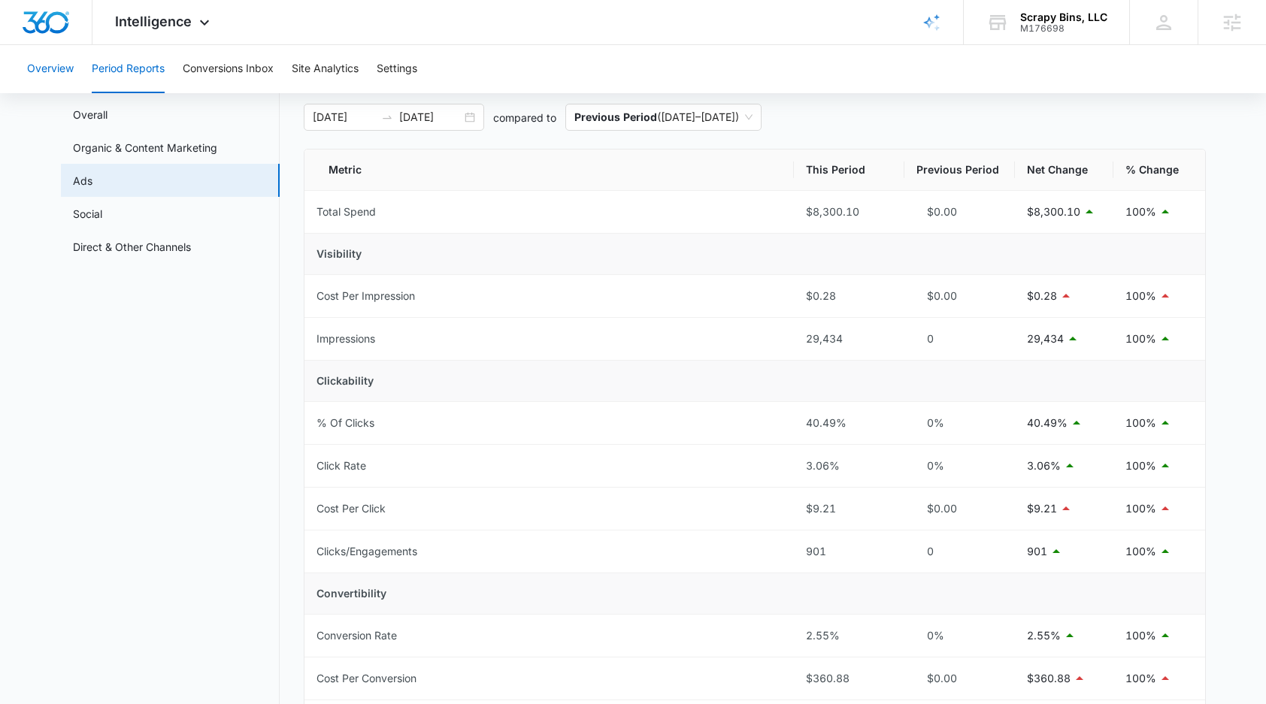
click at [49, 71] on button "Overview" at bounding box center [50, 69] width 47 height 48
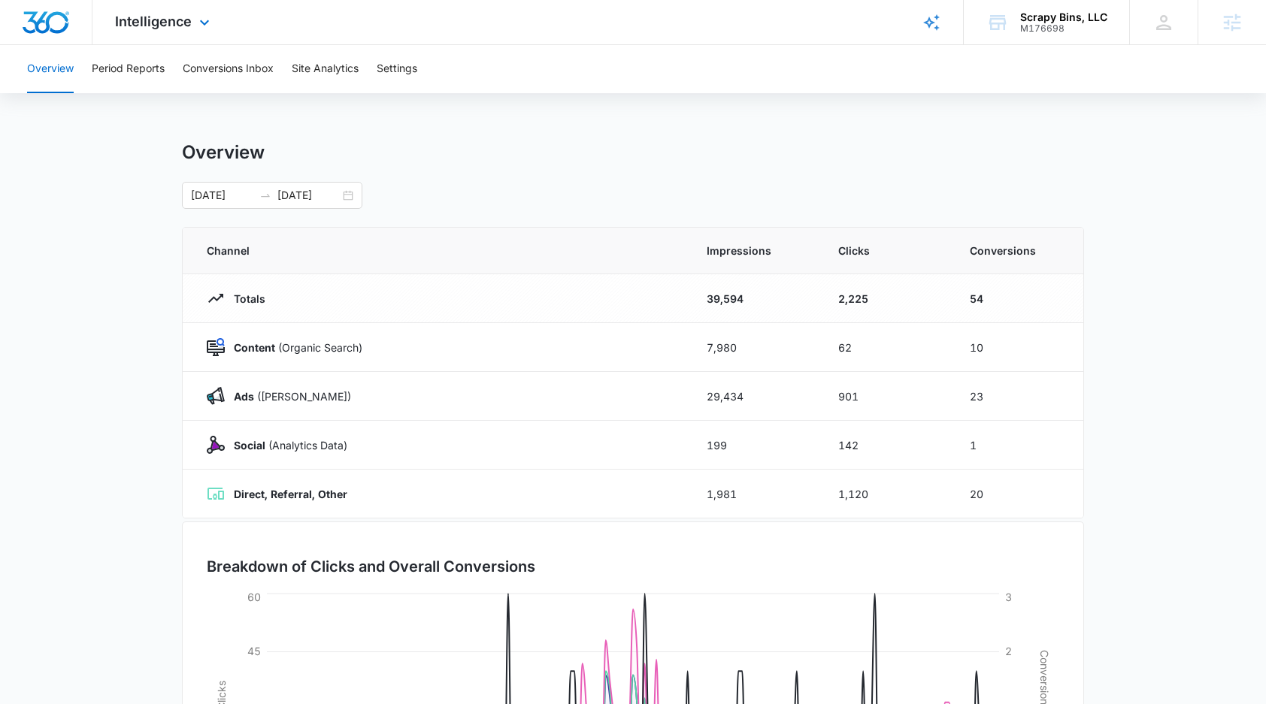
click at [171, 29] on div "Intelligence Apps Reputation Websites Forms CRM Email Social Payments POS Conte…" at bounding box center [164, 22] width 144 height 44
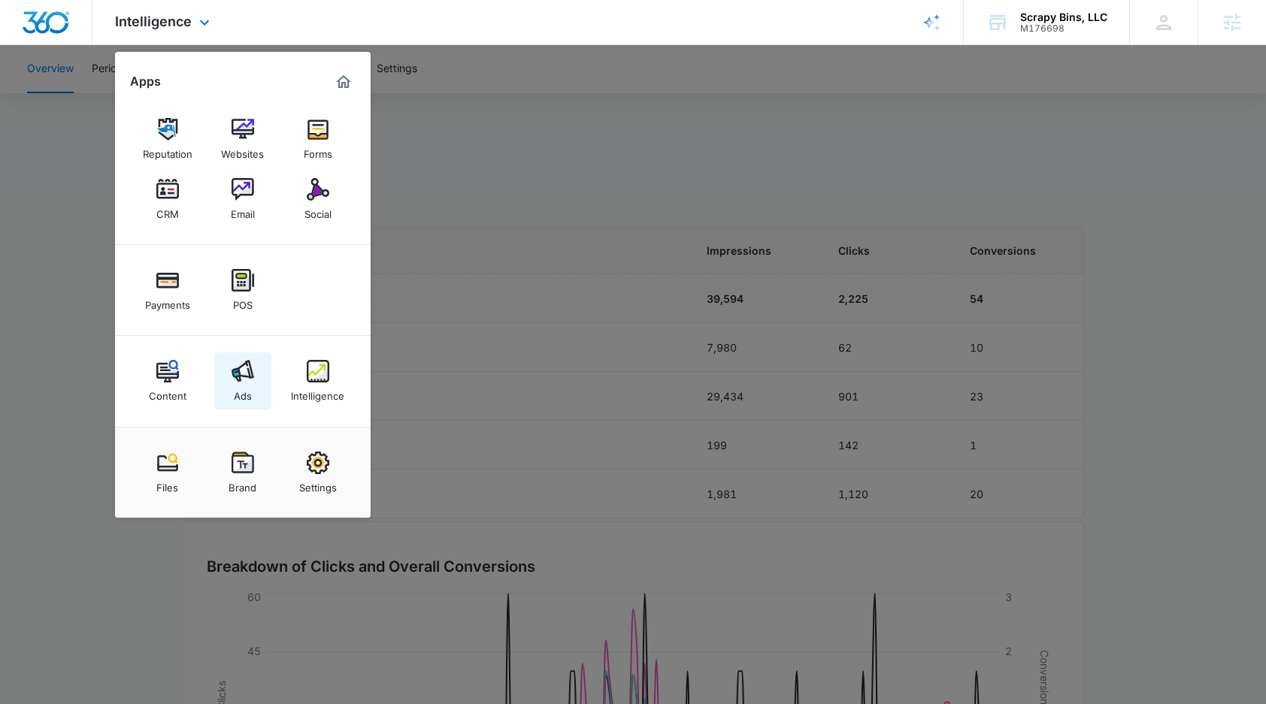
click at [242, 379] on img at bounding box center [243, 371] width 23 height 23
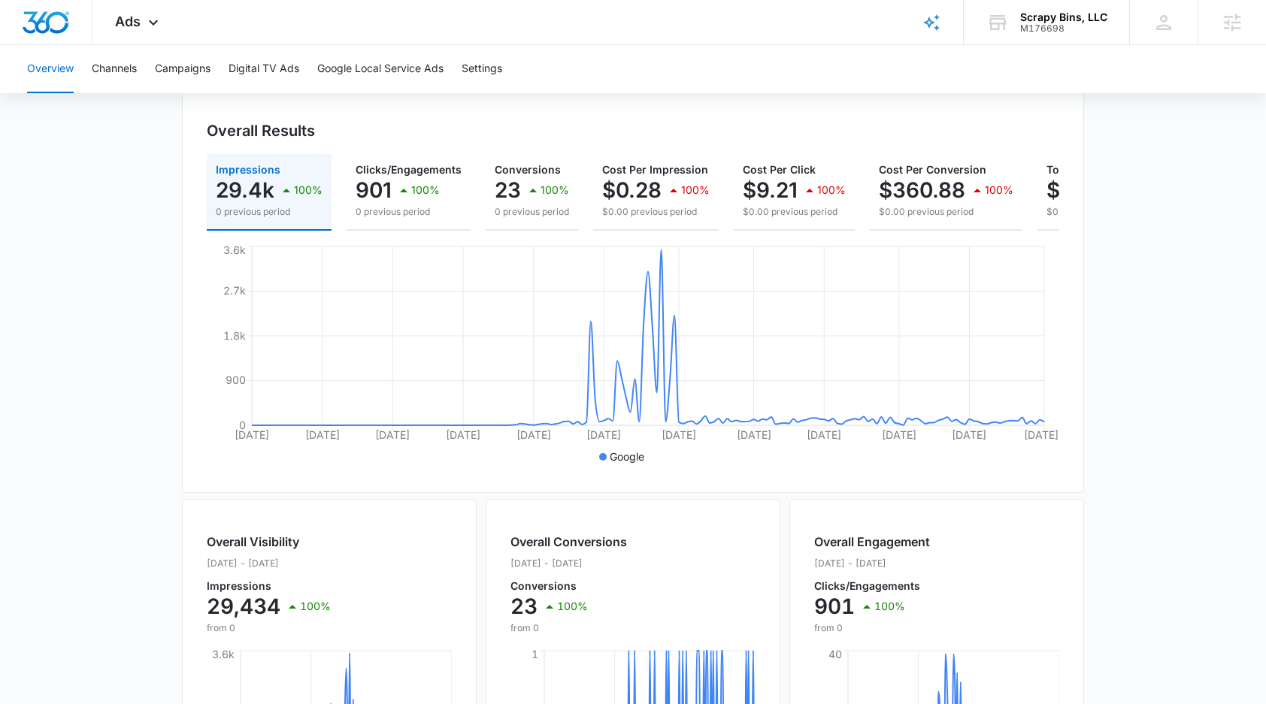
scroll to position [147, 0]
click at [662, 267] on icon at bounding box center [648, 337] width 792 height 176
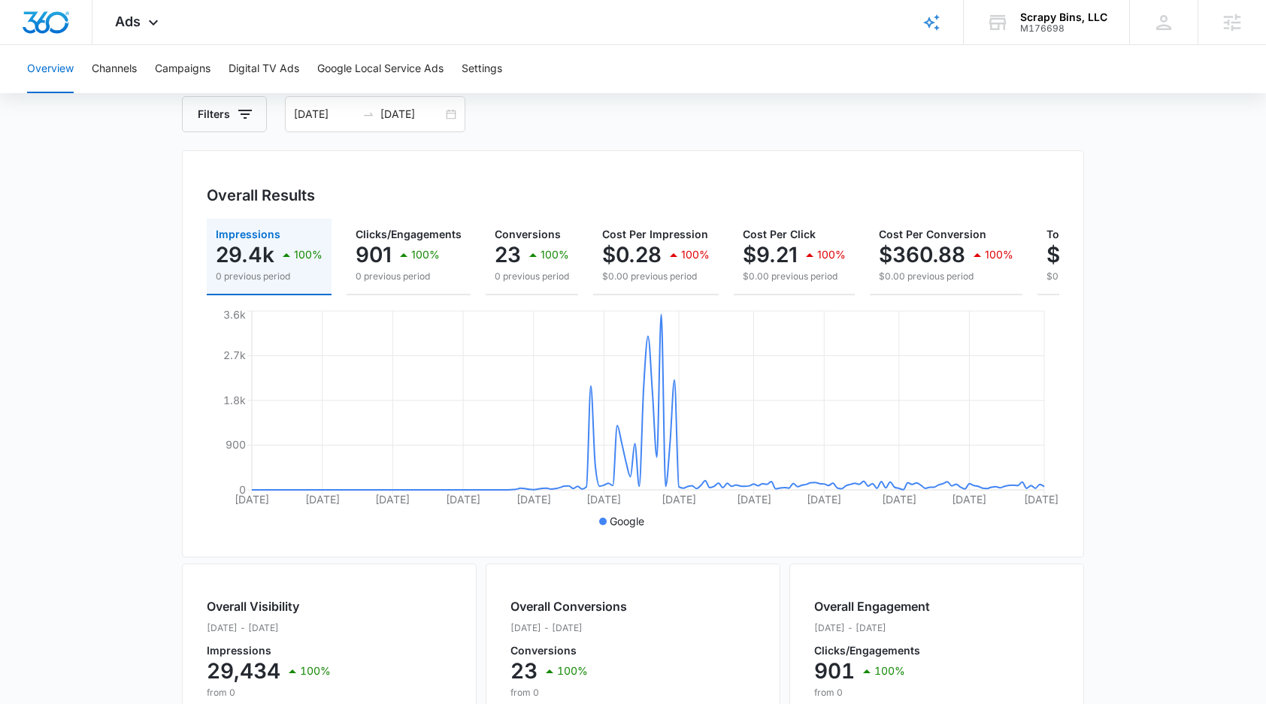
scroll to position [0, 0]
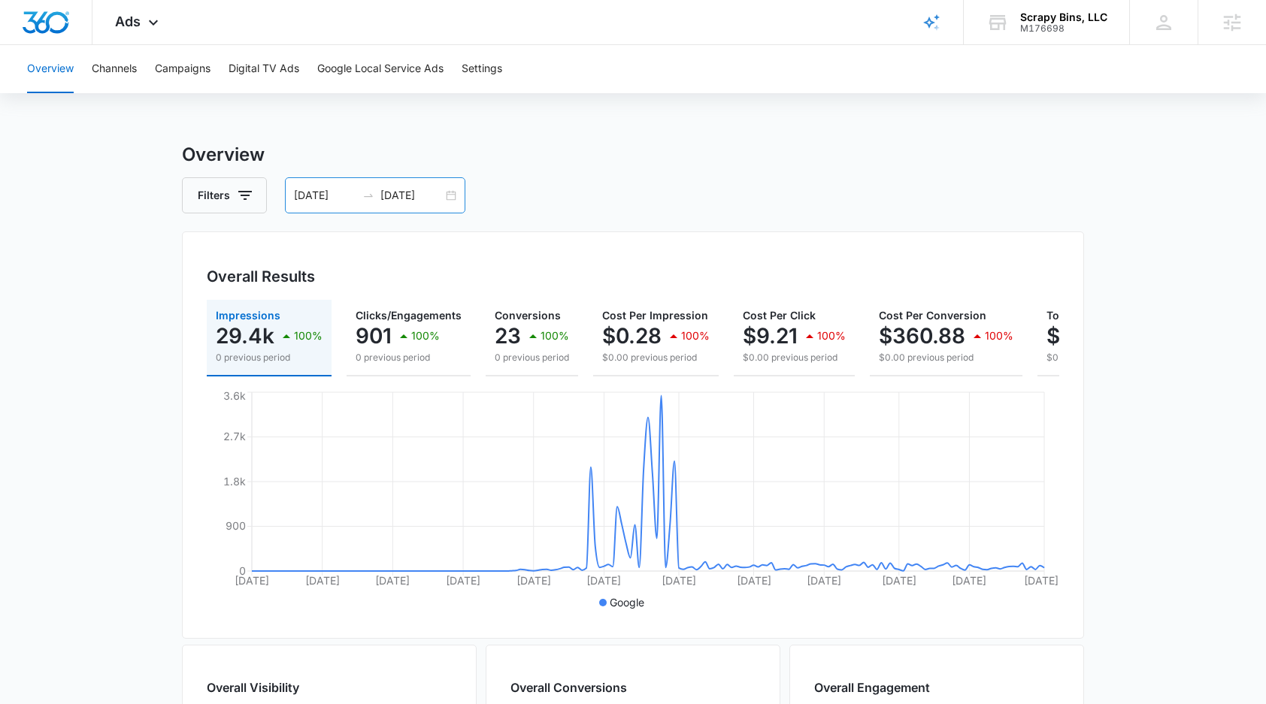
click at [371, 200] on icon "swap-right" at bounding box center [368, 195] width 12 height 12
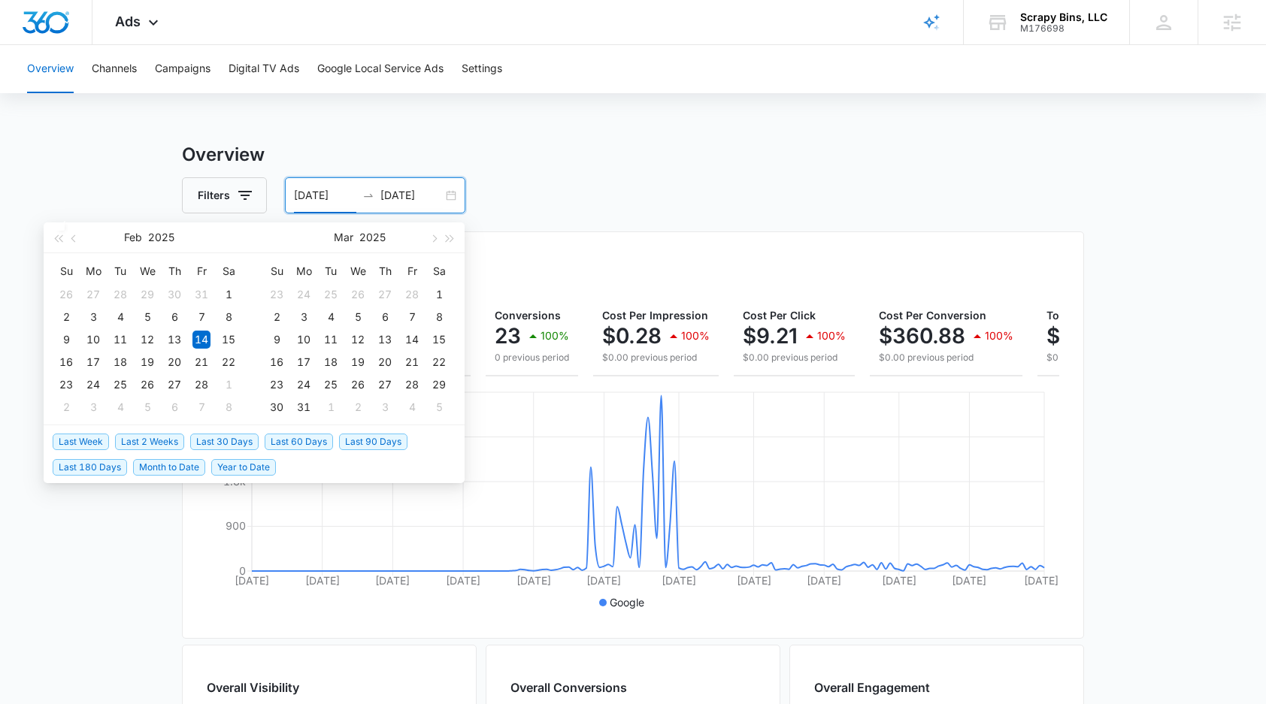
click at [371, 446] on span "Last 90 Days" at bounding box center [373, 442] width 68 height 17
type input "[DATE]"
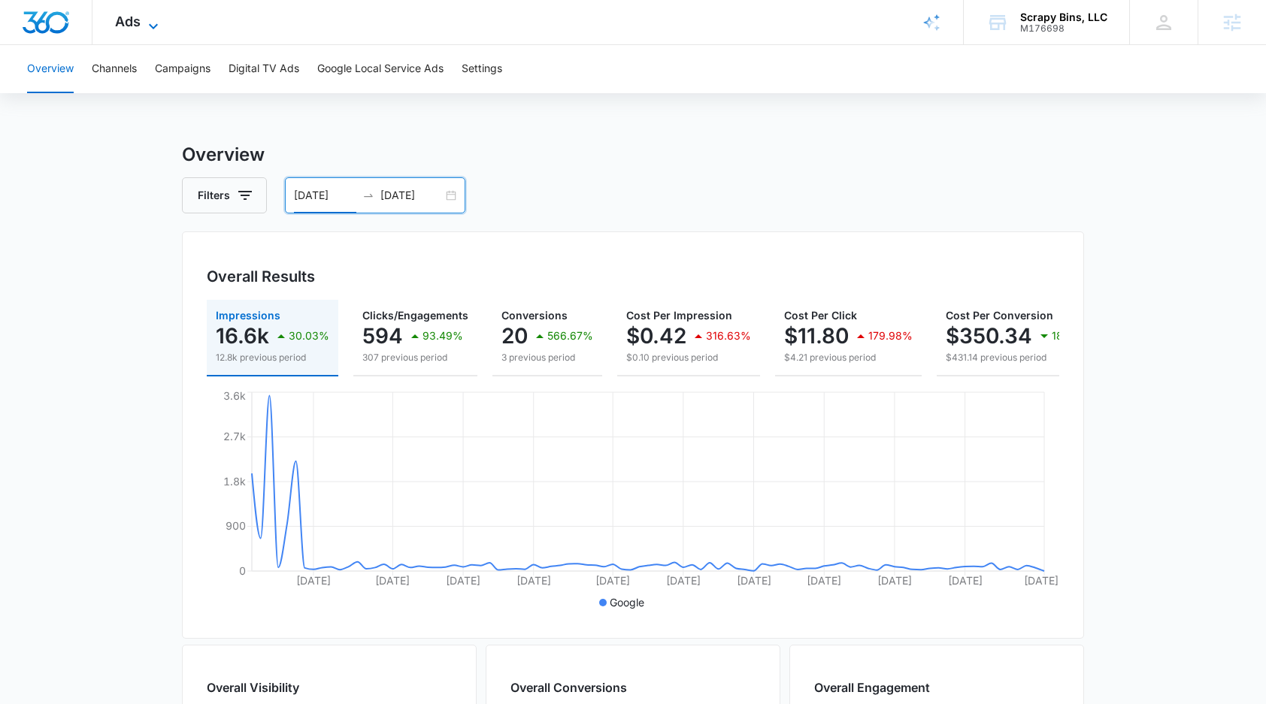
click at [137, 28] on span "Ads" at bounding box center [128, 22] width 26 height 16
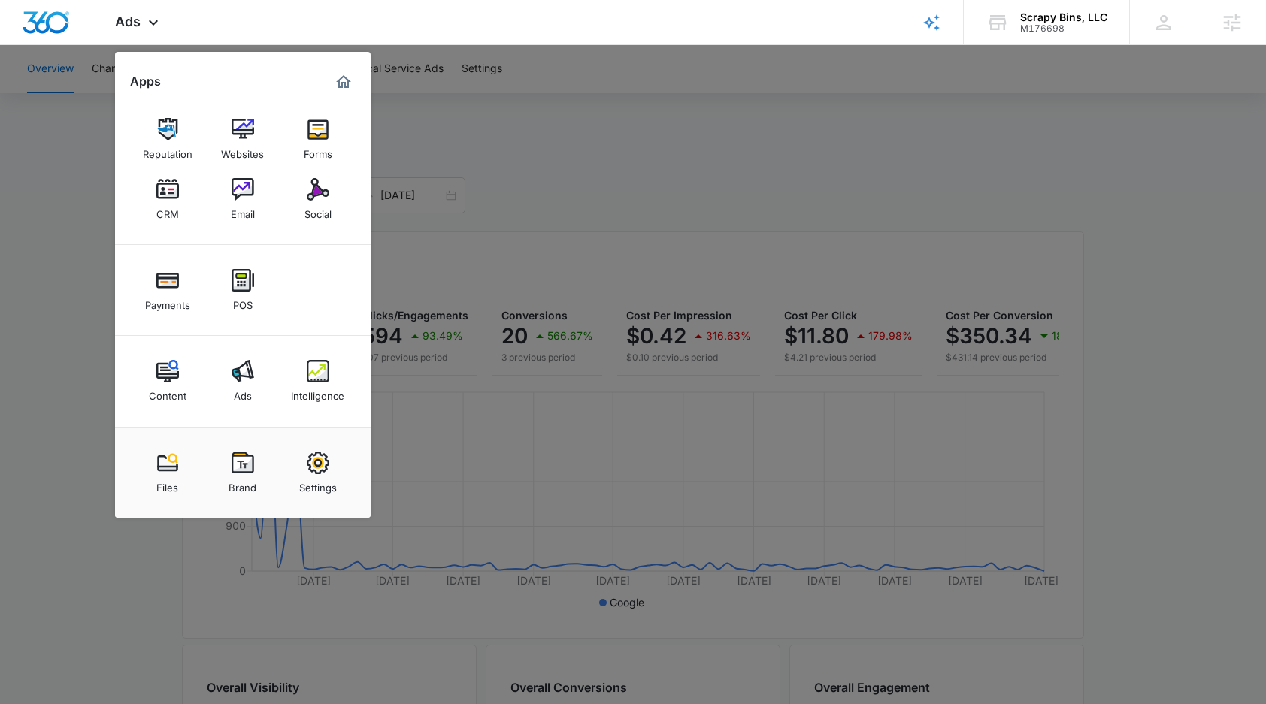
click at [330, 381] on link "Intelligence" at bounding box center [317, 381] width 57 height 57
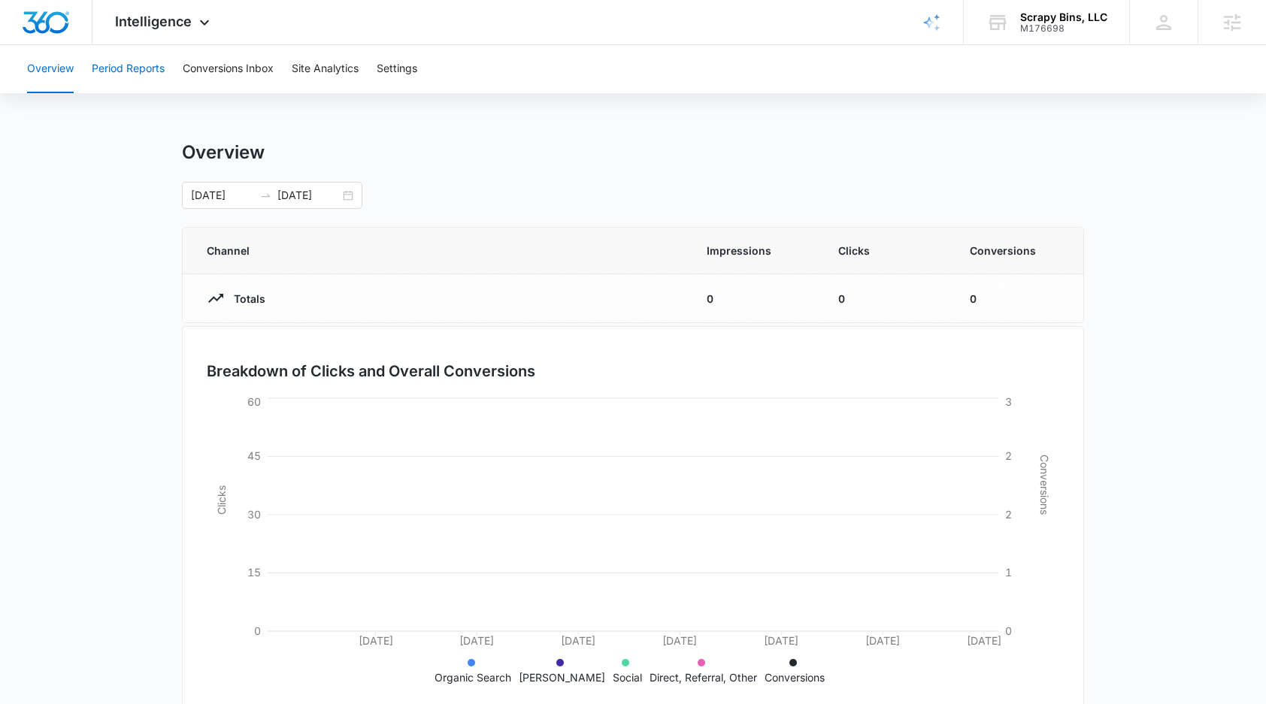
click at [139, 71] on button "Period Reports" at bounding box center [128, 69] width 73 height 48
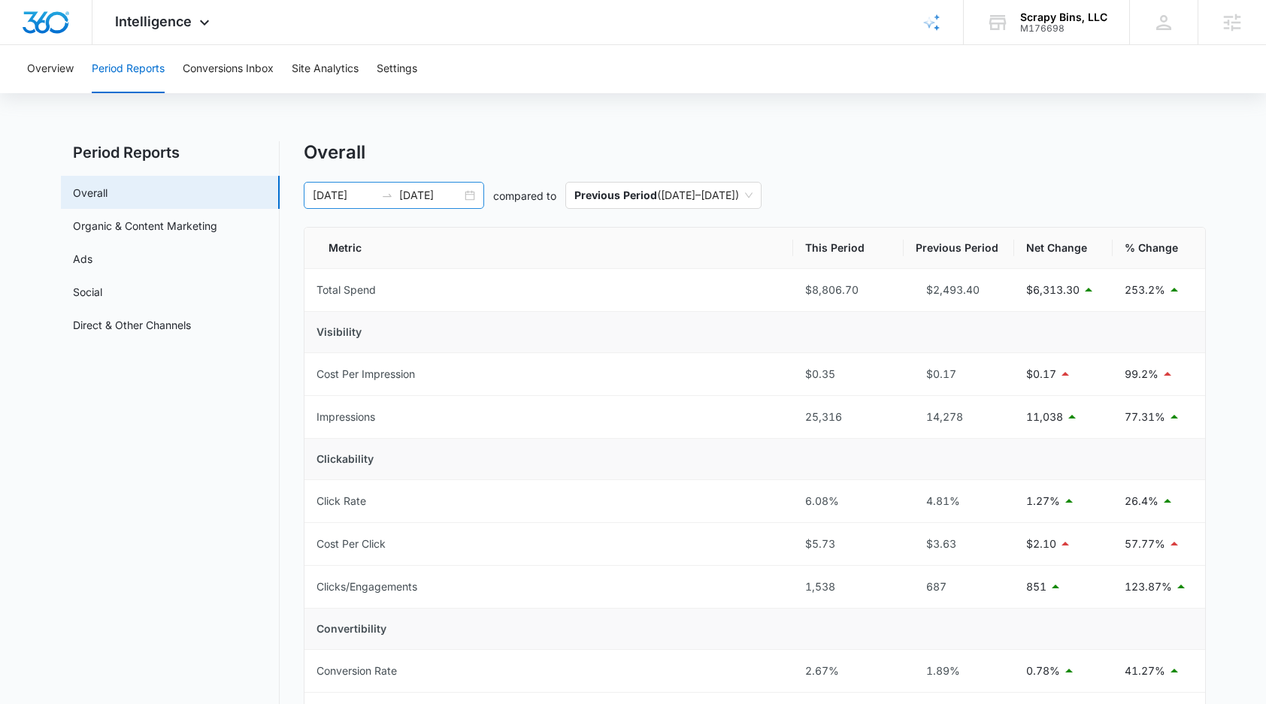
click at [391, 193] on icon "swap-right" at bounding box center [387, 195] width 12 height 12
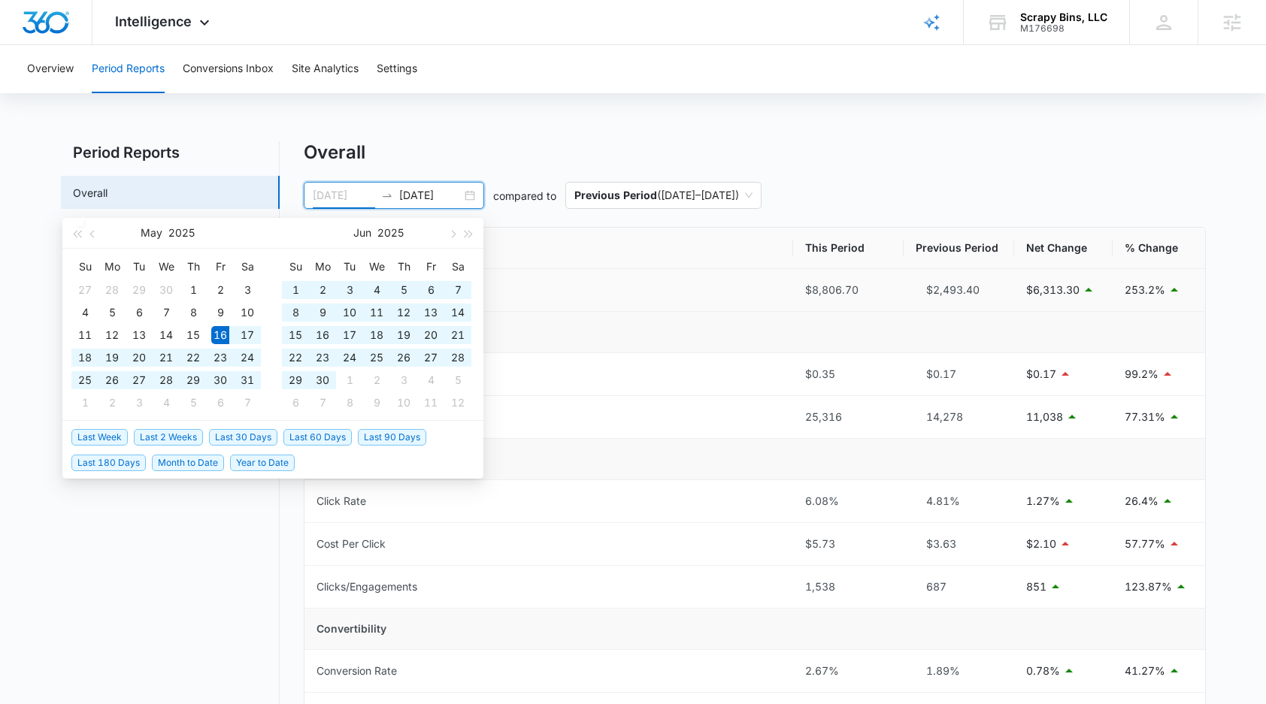
type input "[DATE]"
click at [517, 153] on div "Overall" at bounding box center [755, 152] width 902 height 23
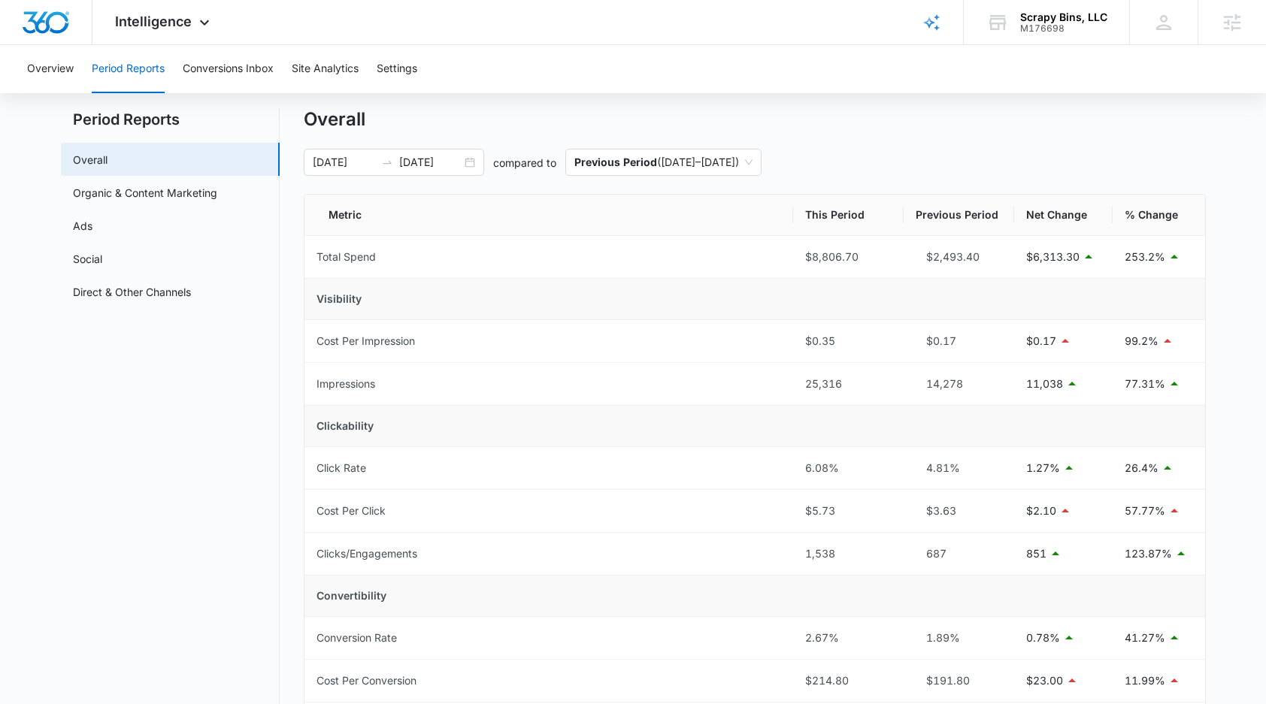
scroll to position [66, 0]
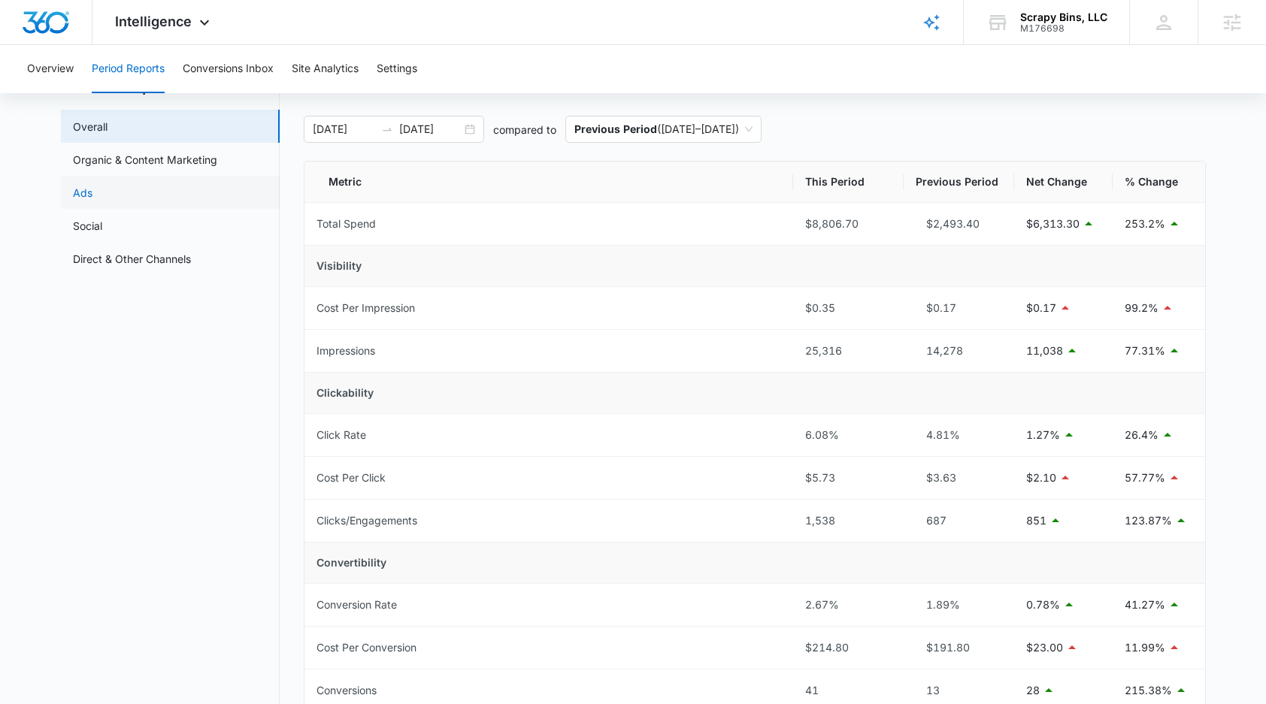
click at [92, 201] on link "Ads" at bounding box center [83, 193] width 20 height 16
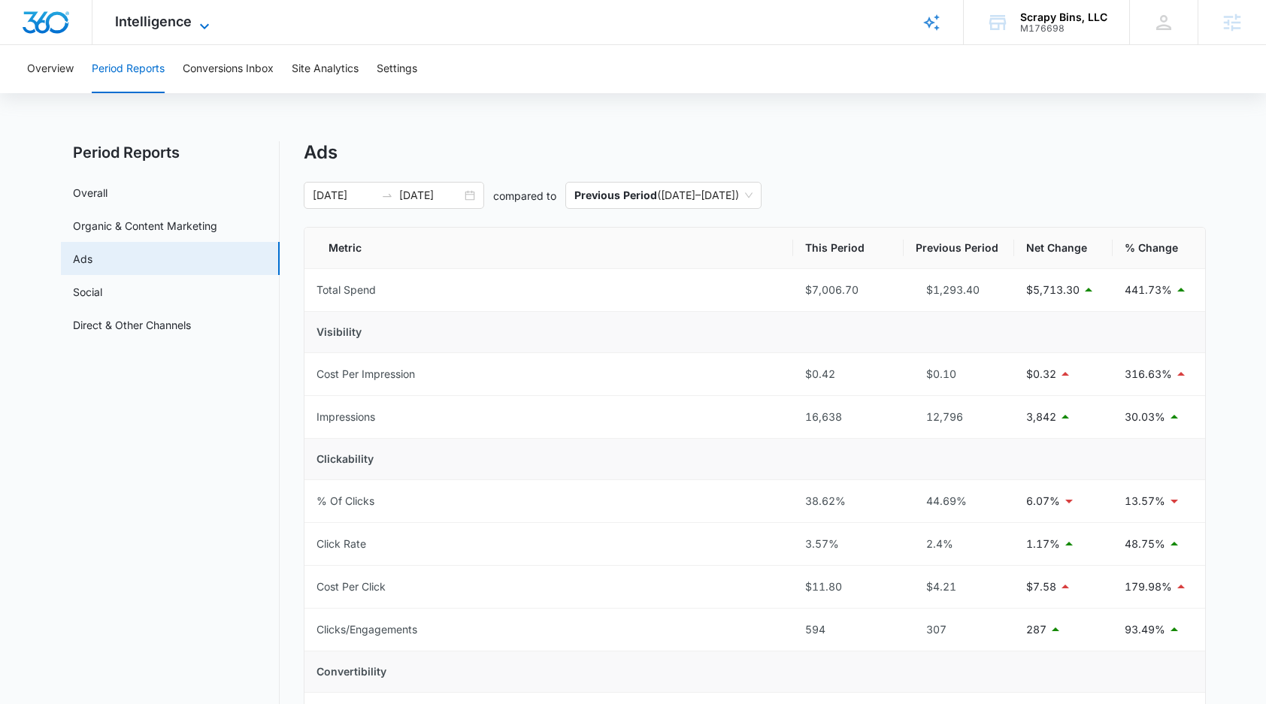
click at [138, 28] on span "Intelligence" at bounding box center [153, 22] width 77 height 16
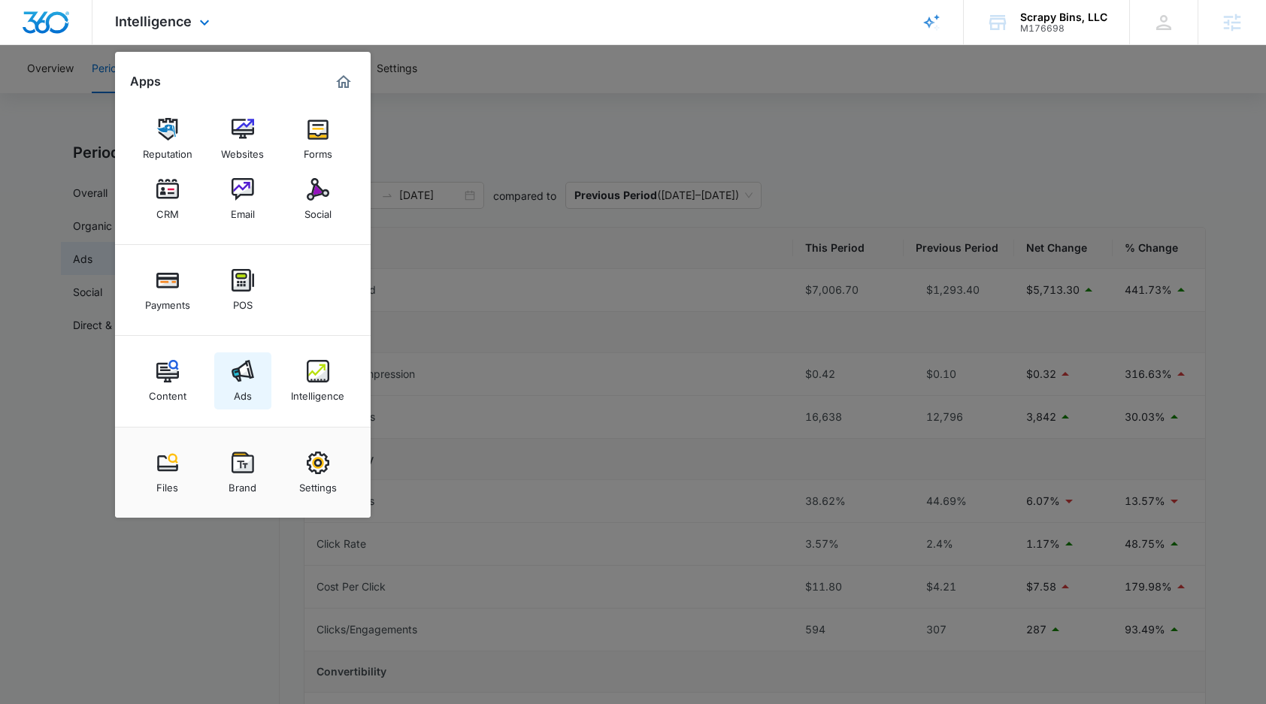
click at [241, 376] on img at bounding box center [243, 371] width 23 height 23
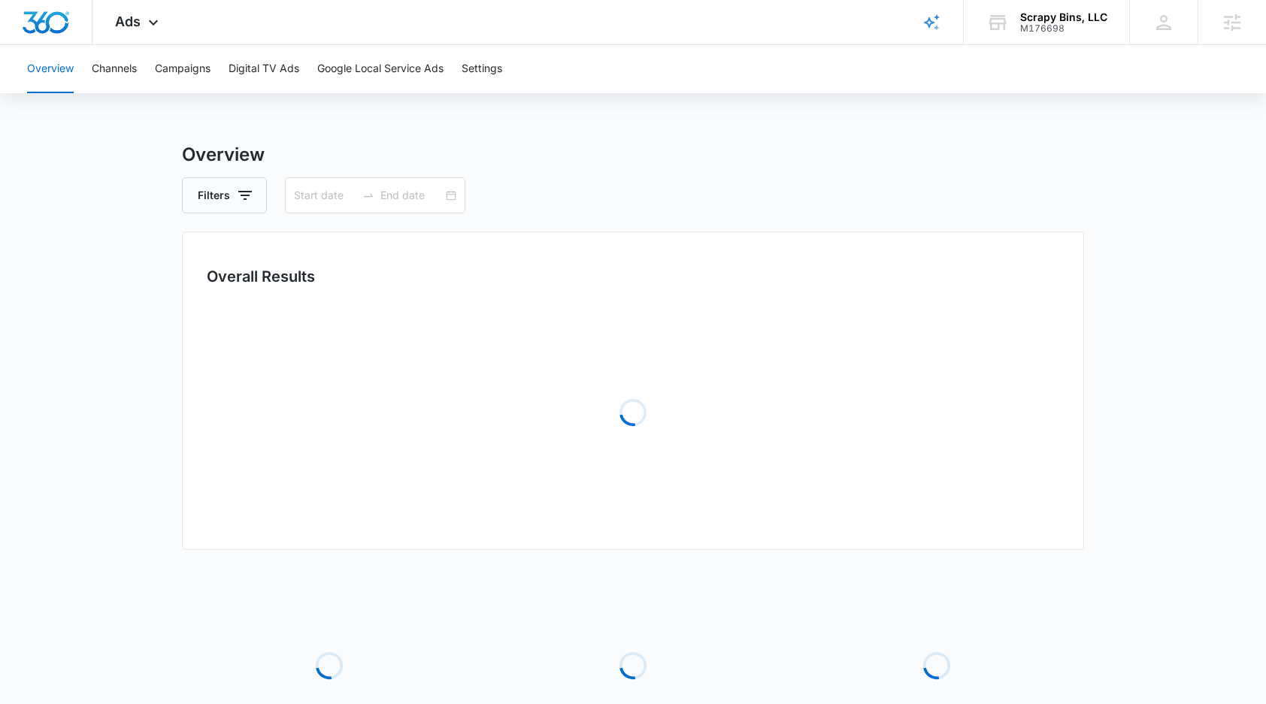
type input "[DATE]"
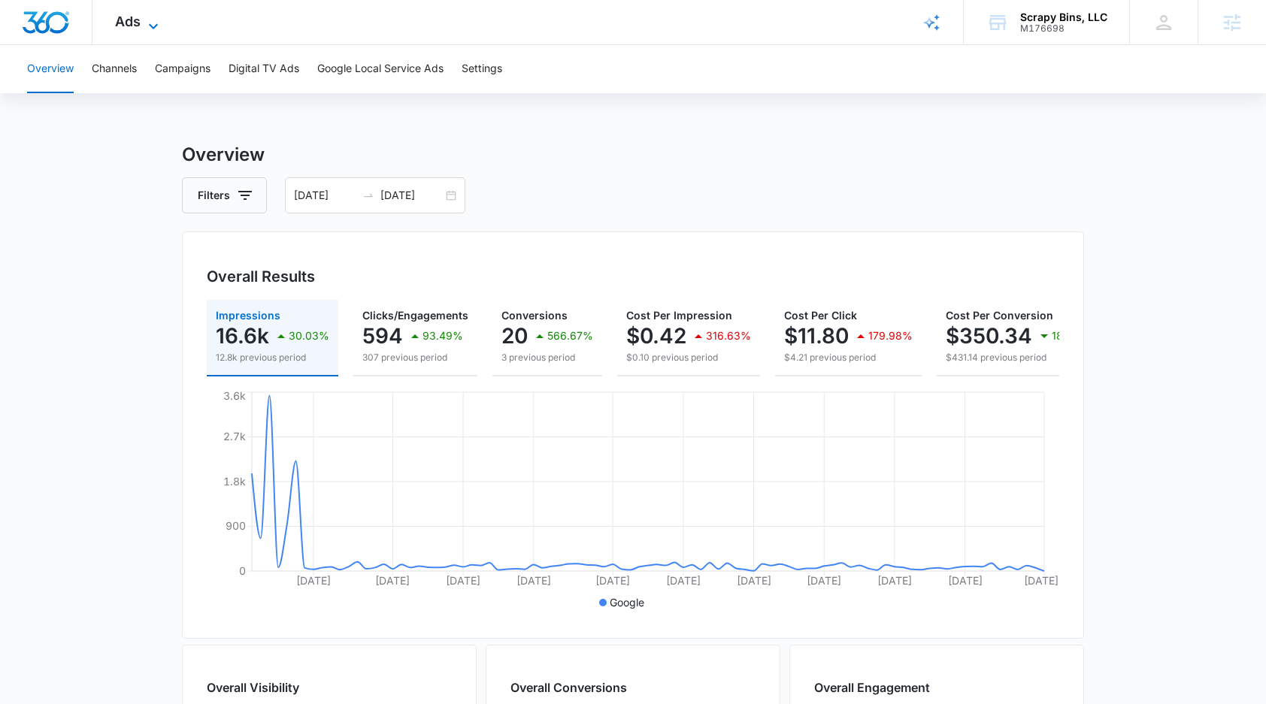
click at [132, 24] on span "Ads" at bounding box center [128, 22] width 26 height 16
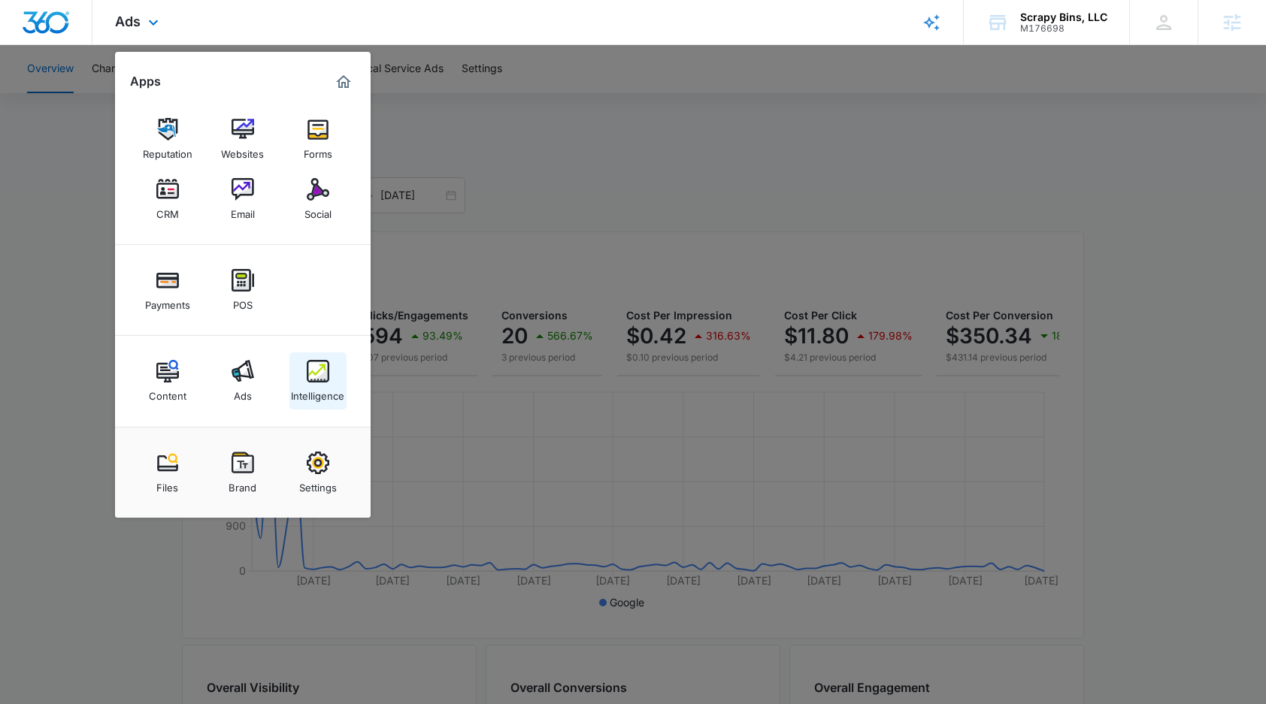
click at [312, 389] on div "Intelligence" at bounding box center [317, 393] width 53 height 20
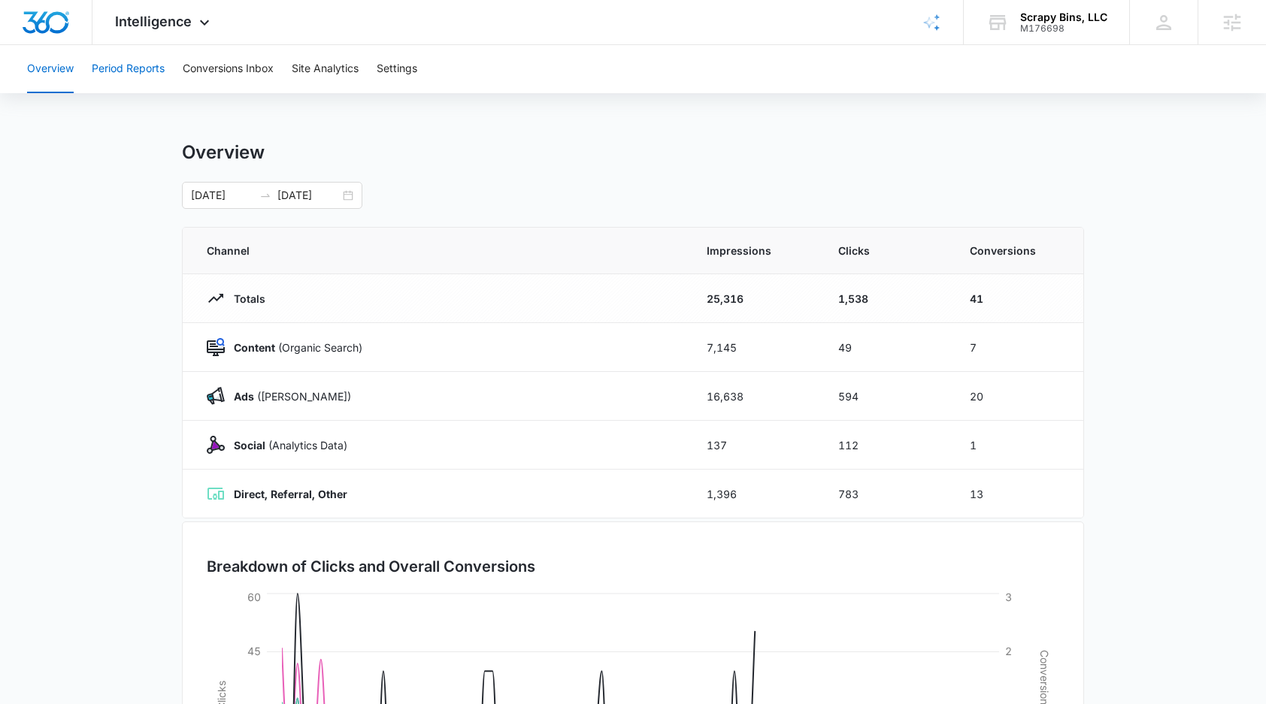
click at [105, 72] on button "Period Reports" at bounding box center [128, 69] width 73 height 48
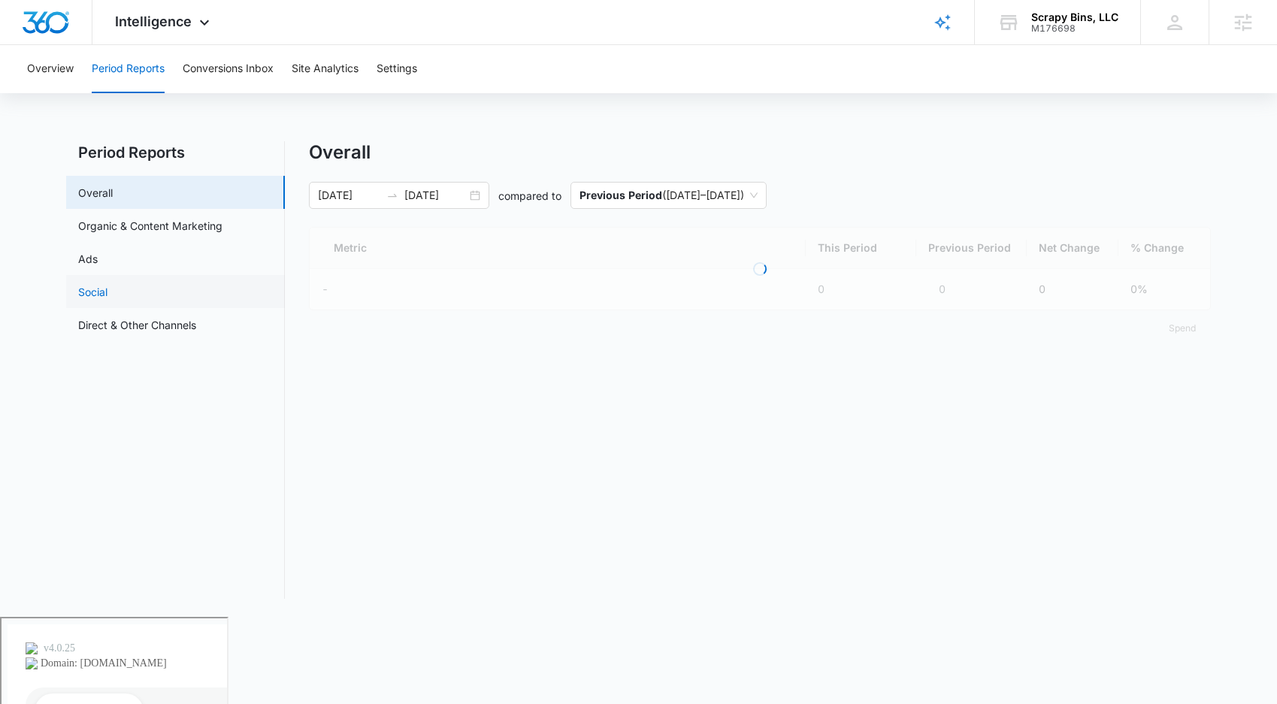
click at [105, 295] on link "Social" at bounding box center [92, 292] width 29 height 16
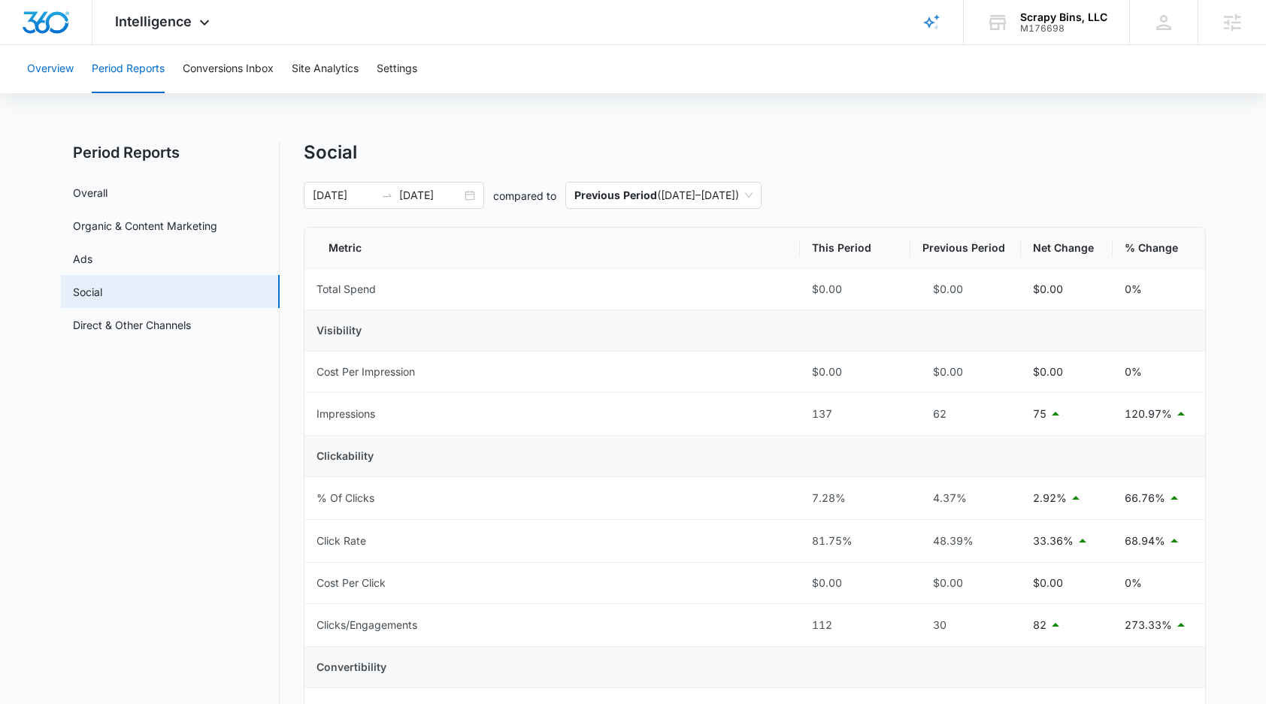
click at [50, 76] on button "Overview" at bounding box center [50, 69] width 47 height 48
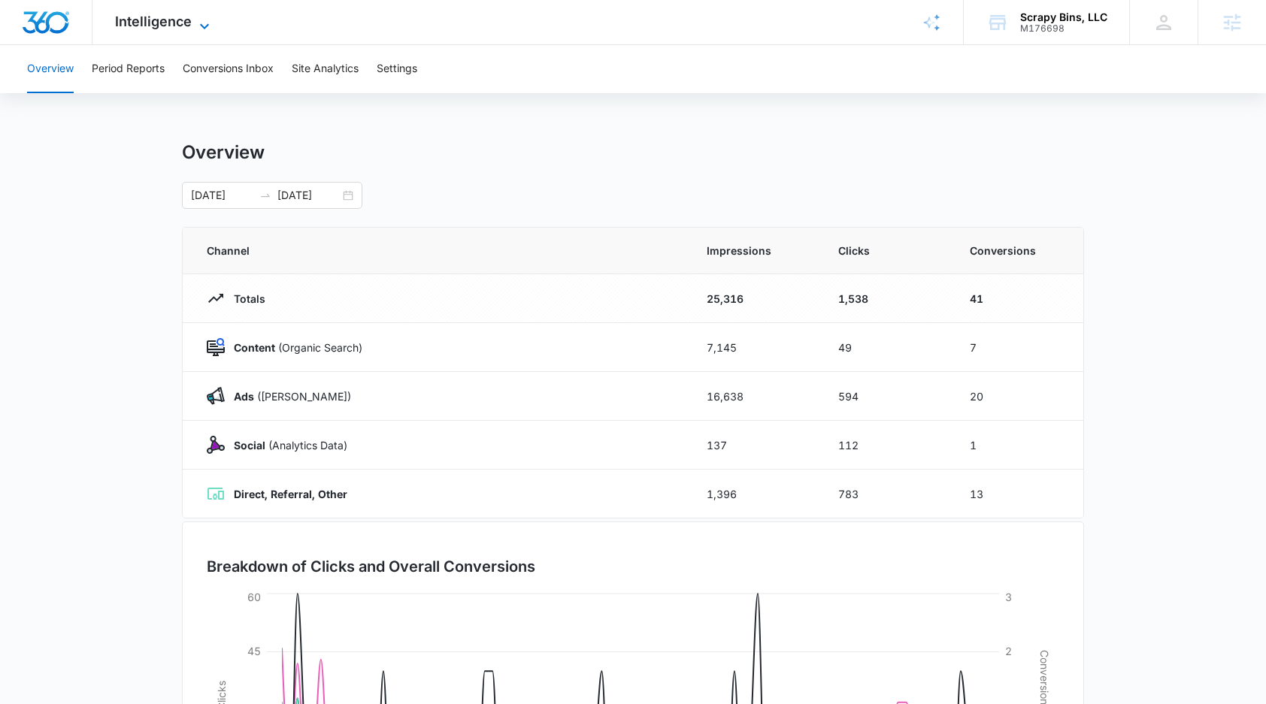
click at [183, 23] on span "Intelligence" at bounding box center [153, 22] width 77 height 16
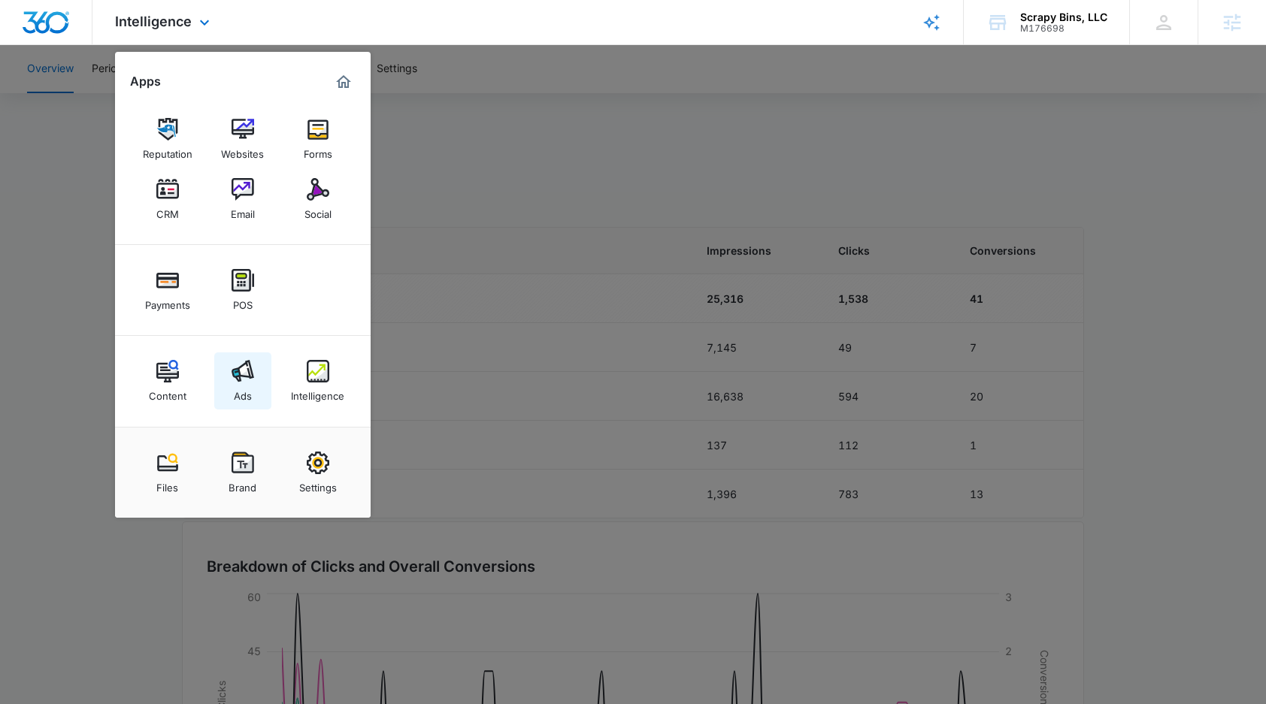
click at [236, 374] on img at bounding box center [243, 371] width 23 height 23
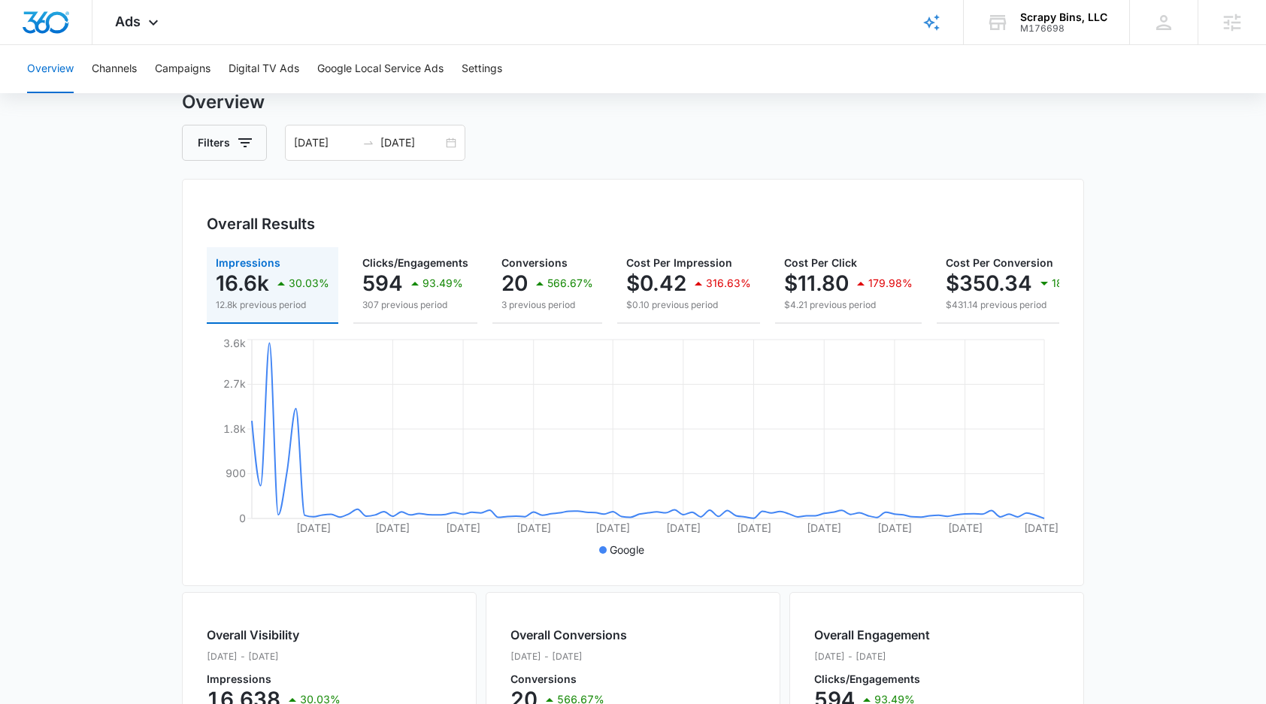
scroll to position [98, 0]
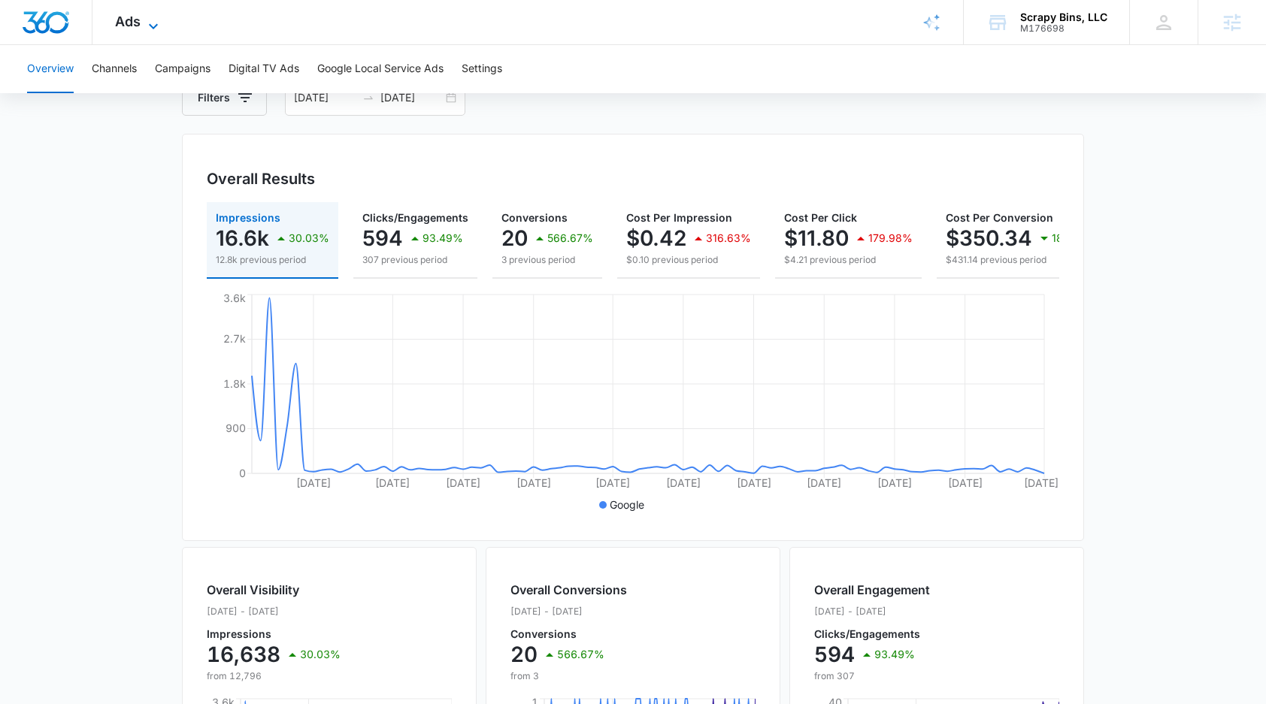
click at [127, 22] on span "Ads" at bounding box center [128, 22] width 26 height 16
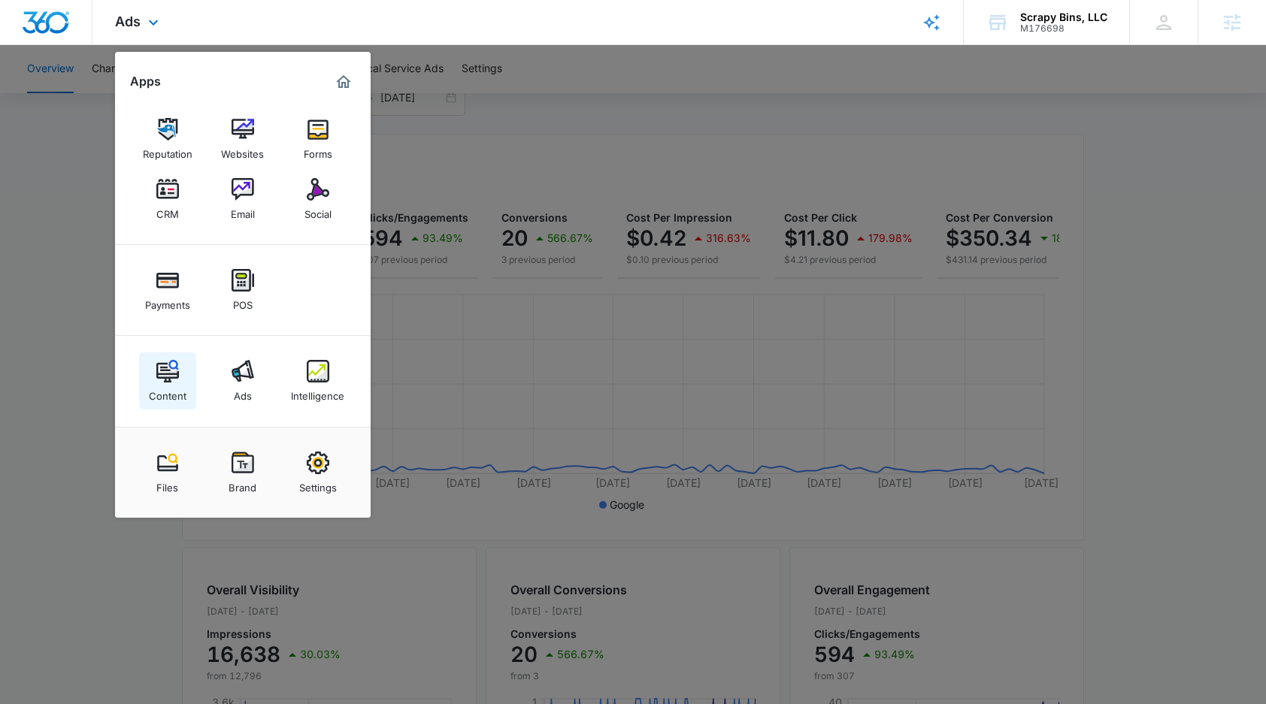
click at [172, 390] on div "Content" at bounding box center [168, 393] width 38 height 20
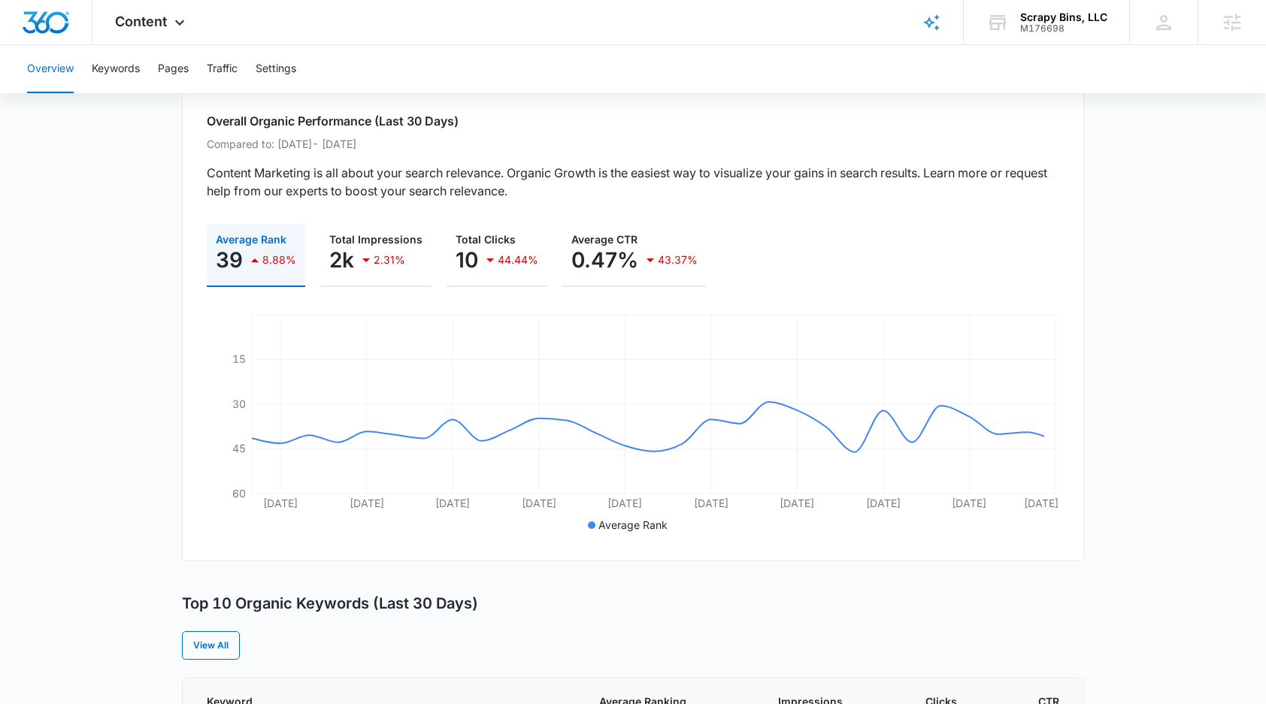
scroll to position [272, 0]
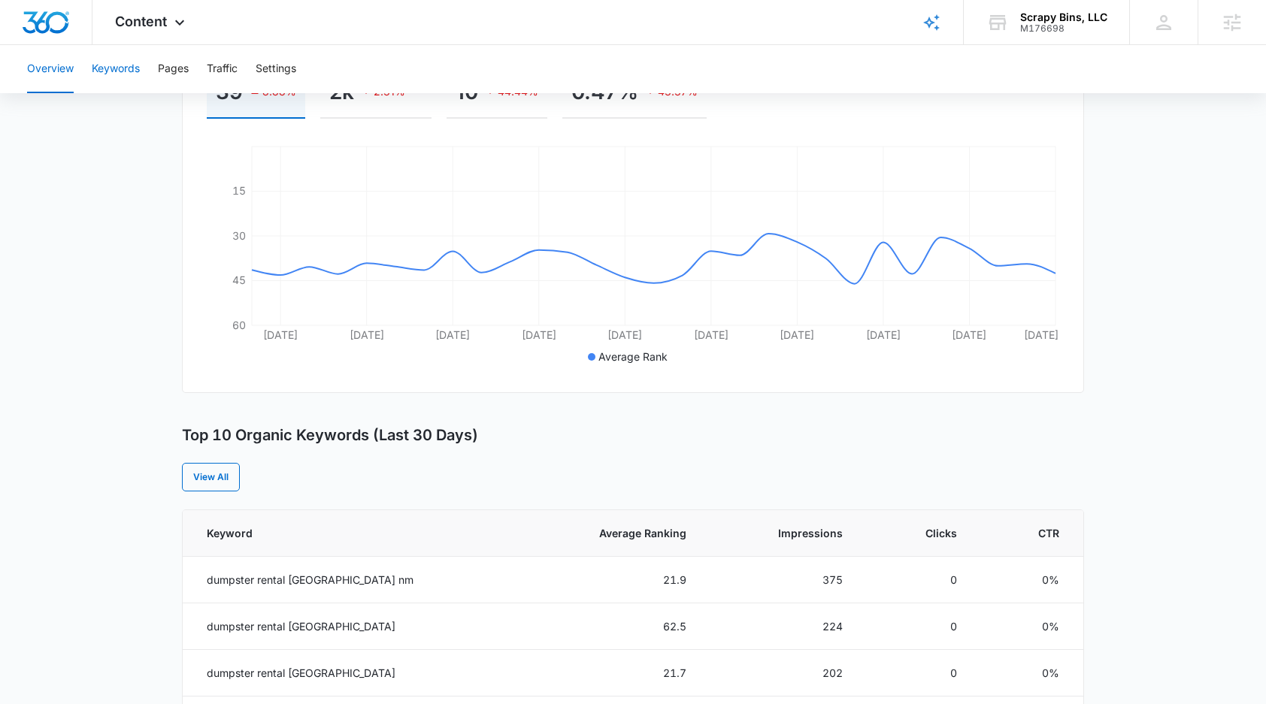
click at [123, 67] on button "Keywords" at bounding box center [116, 69] width 48 height 48
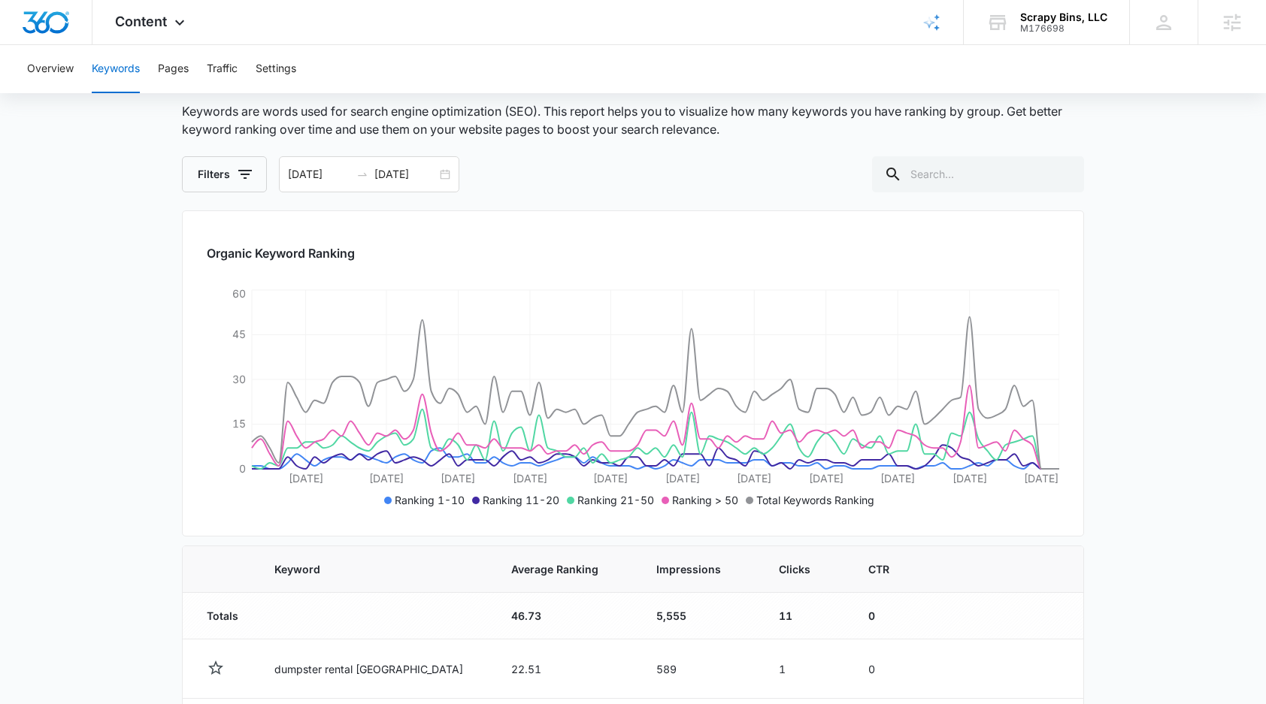
scroll to position [62, 0]
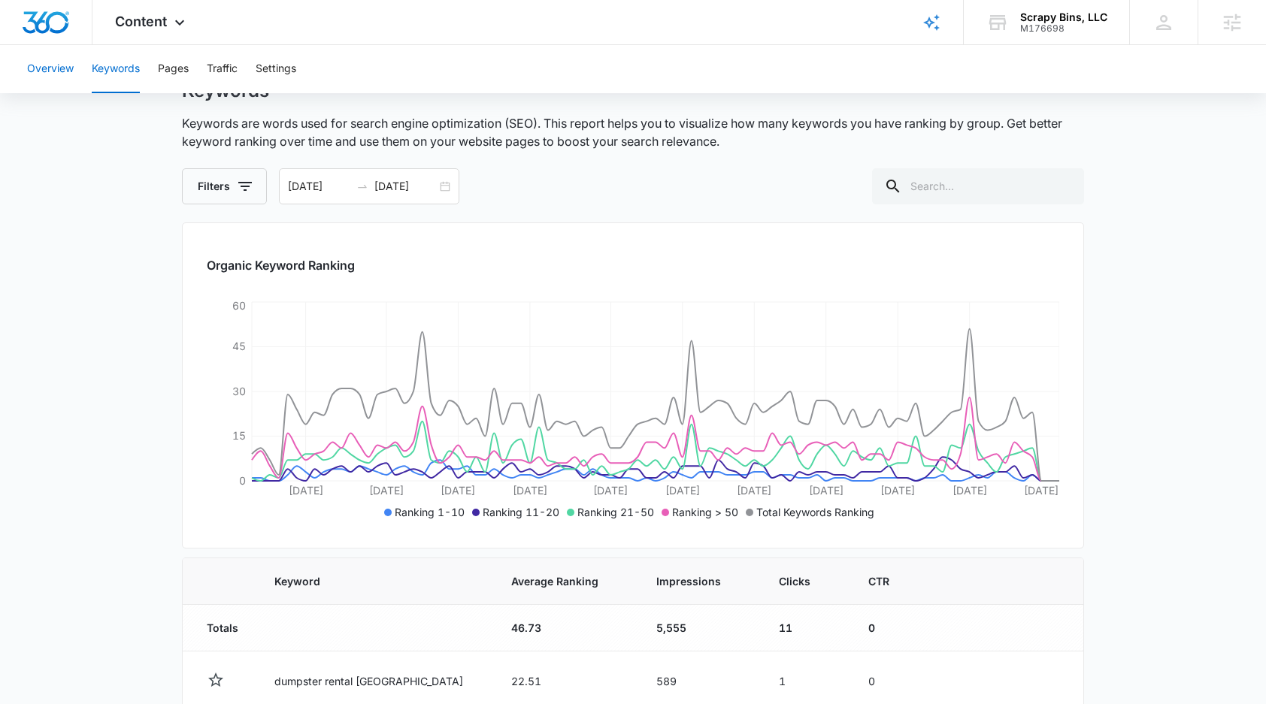
click at [57, 70] on button "Overview" at bounding box center [50, 69] width 47 height 48
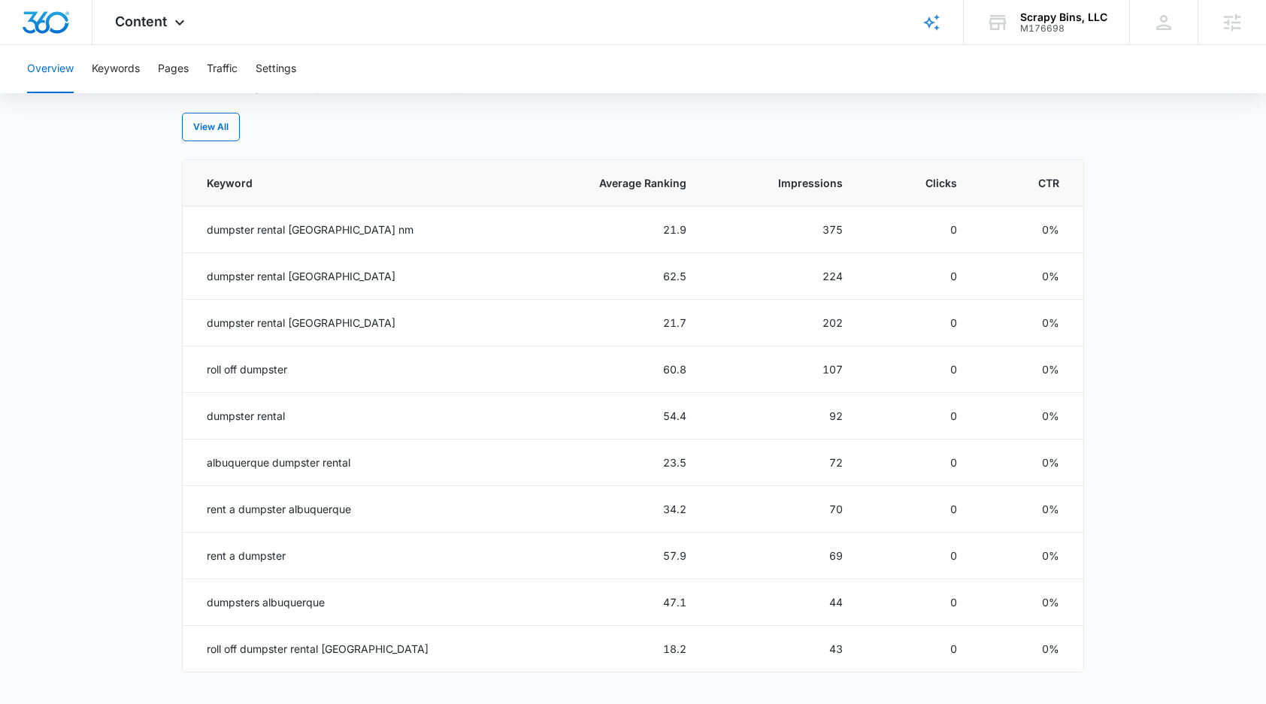
scroll to position [877, 0]
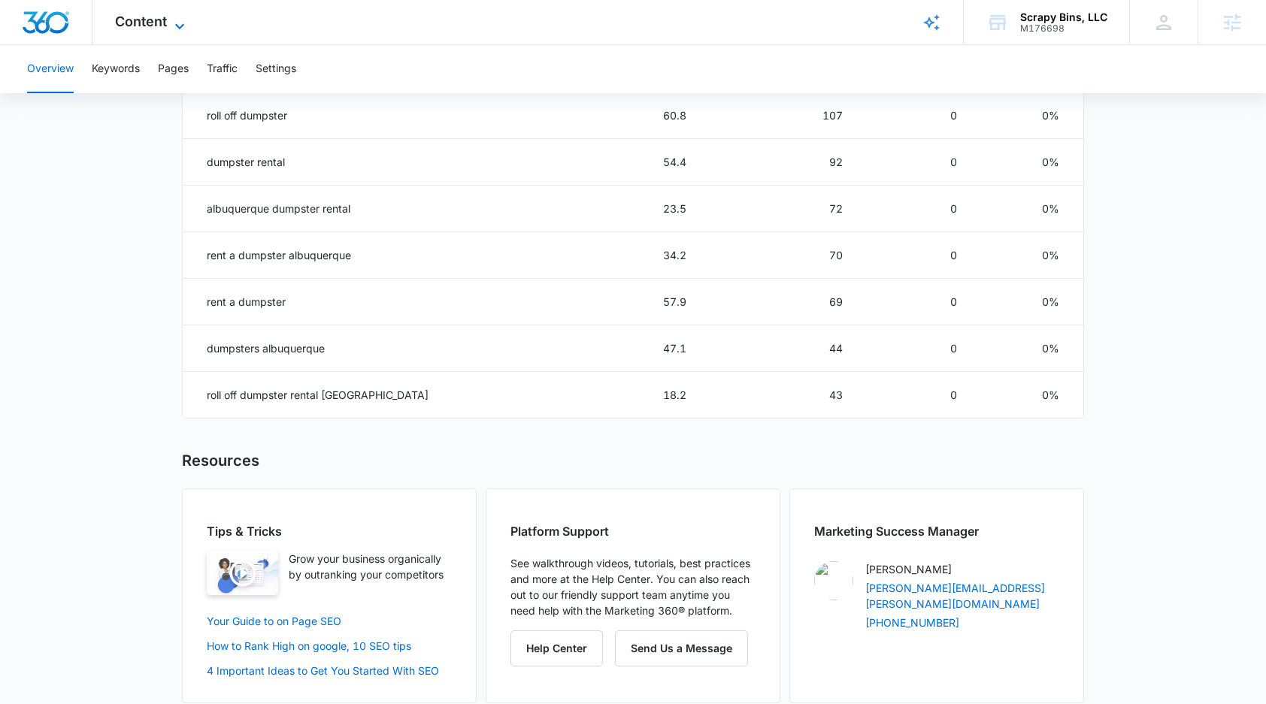
click at [139, 14] on span "Content" at bounding box center [141, 22] width 52 height 16
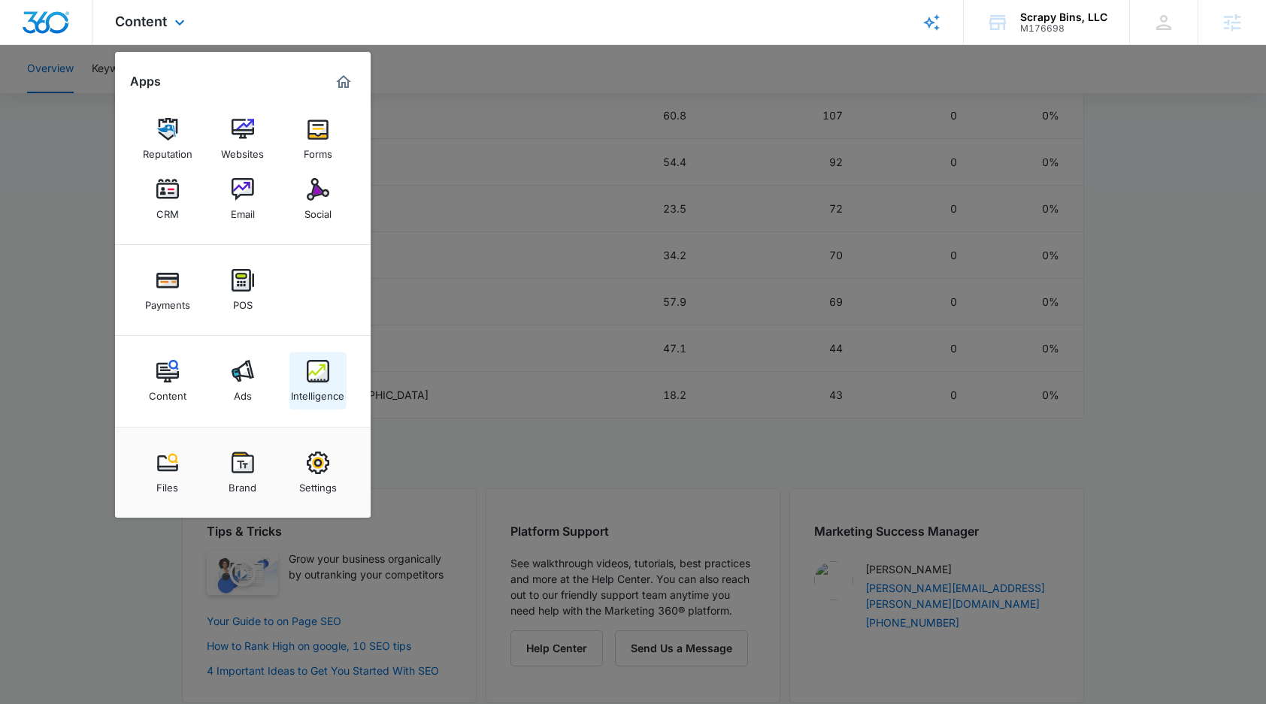
click at [306, 386] on div "Intelligence" at bounding box center [317, 393] width 53 height 20
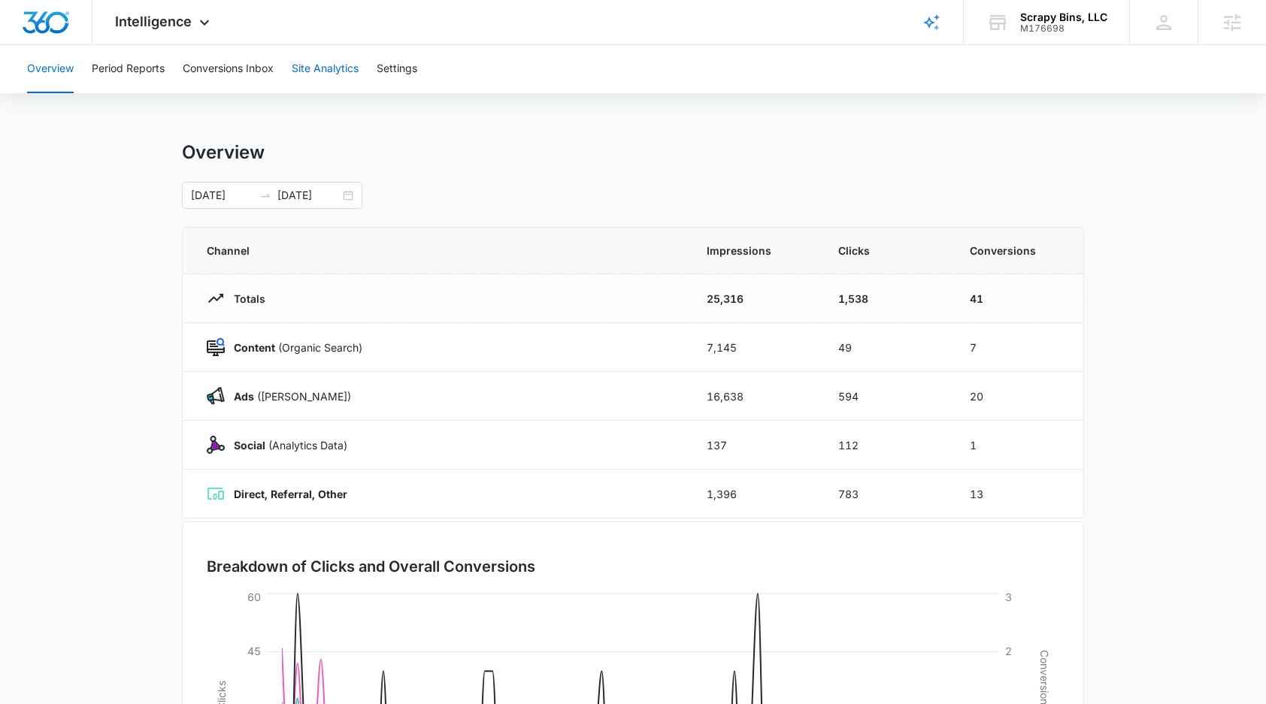
click at [326, 68] on button "Site Analytics" at bounding box center [325, 69] width 67 height 48
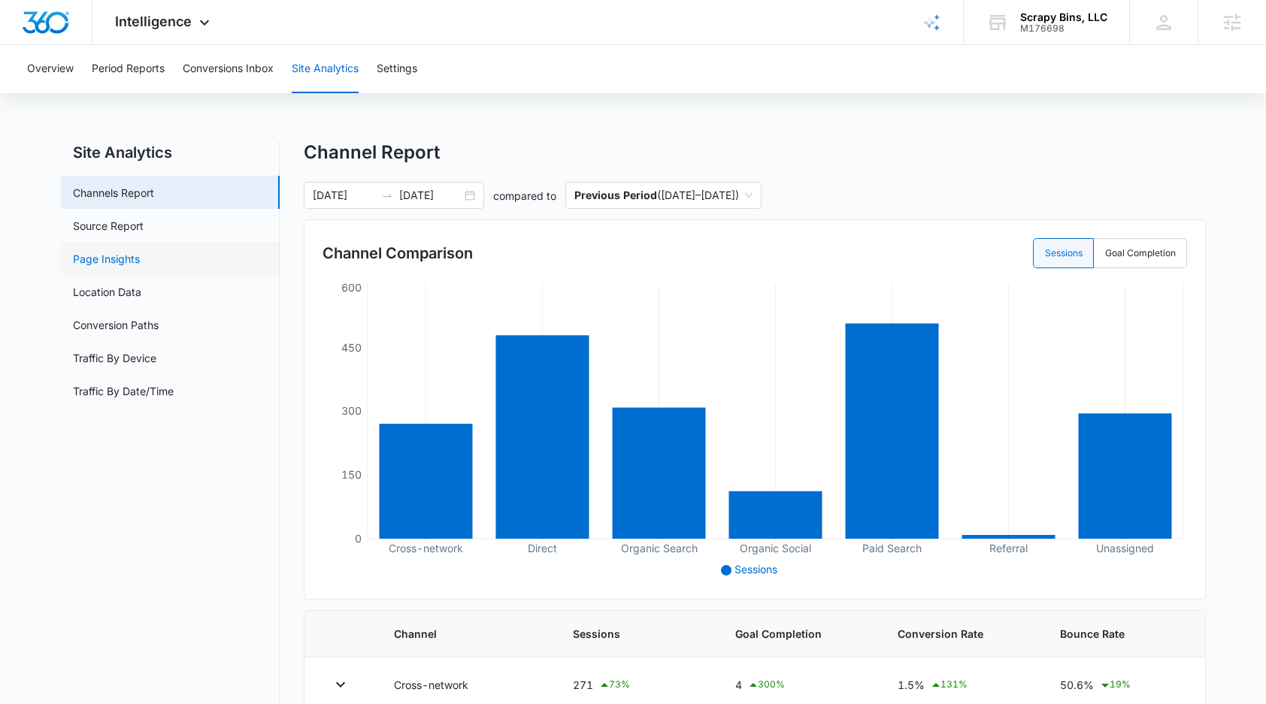
click at [116, 266] on link "Page Insights" at bounding box center [106, 259] width 67 height 16
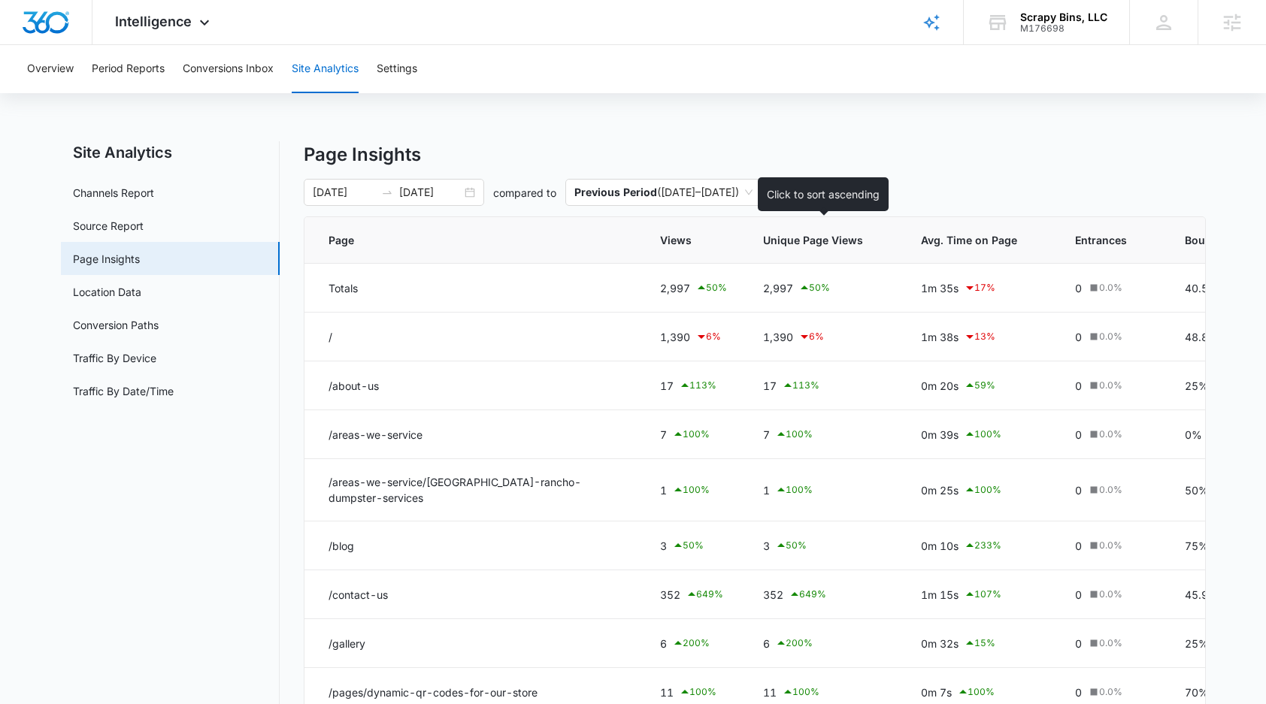
click at [792, 242] on span "Unique Page Views" at bounding box center [813, 240] width 100 height 16
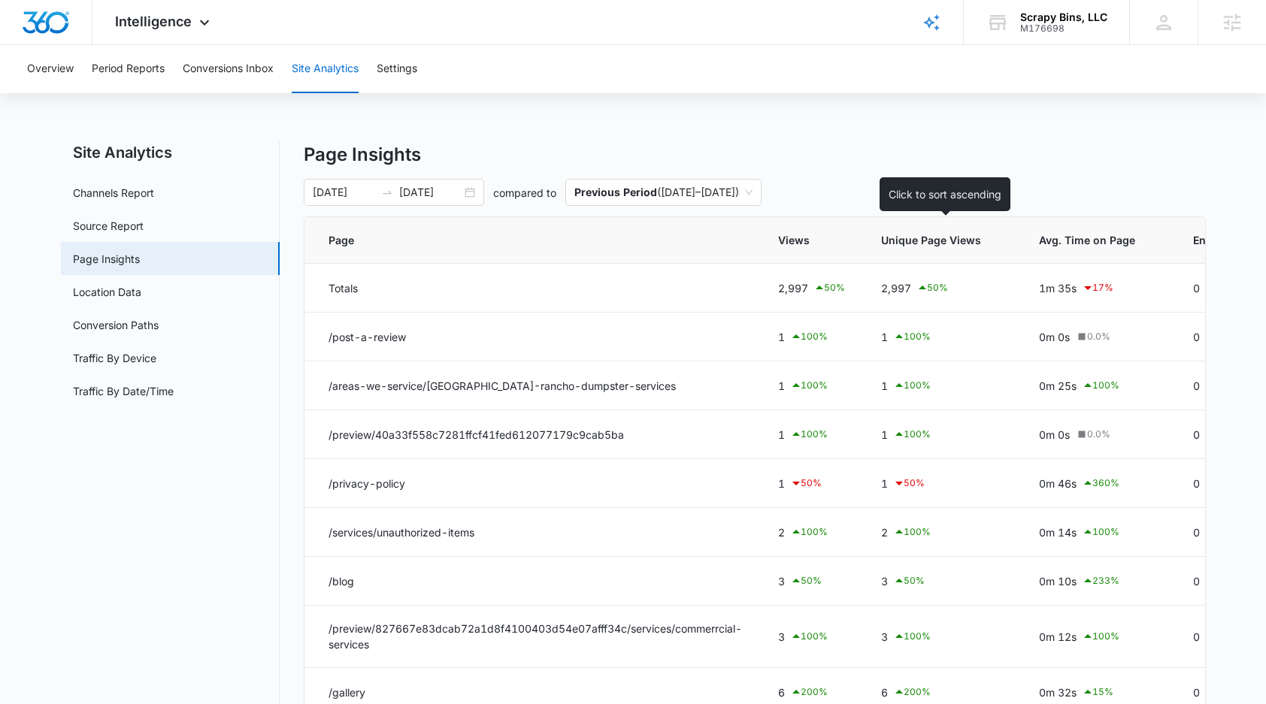
click at [947, 248] on th "Unique Page Views" at bounding box center [942, 240] width 158 height 47
click at [927, 241] on span "Unique Page Views" at bounding box center [931, 240] width 100 height 16
